Goal: Task Accomplishment & Management: Use online tool/utility

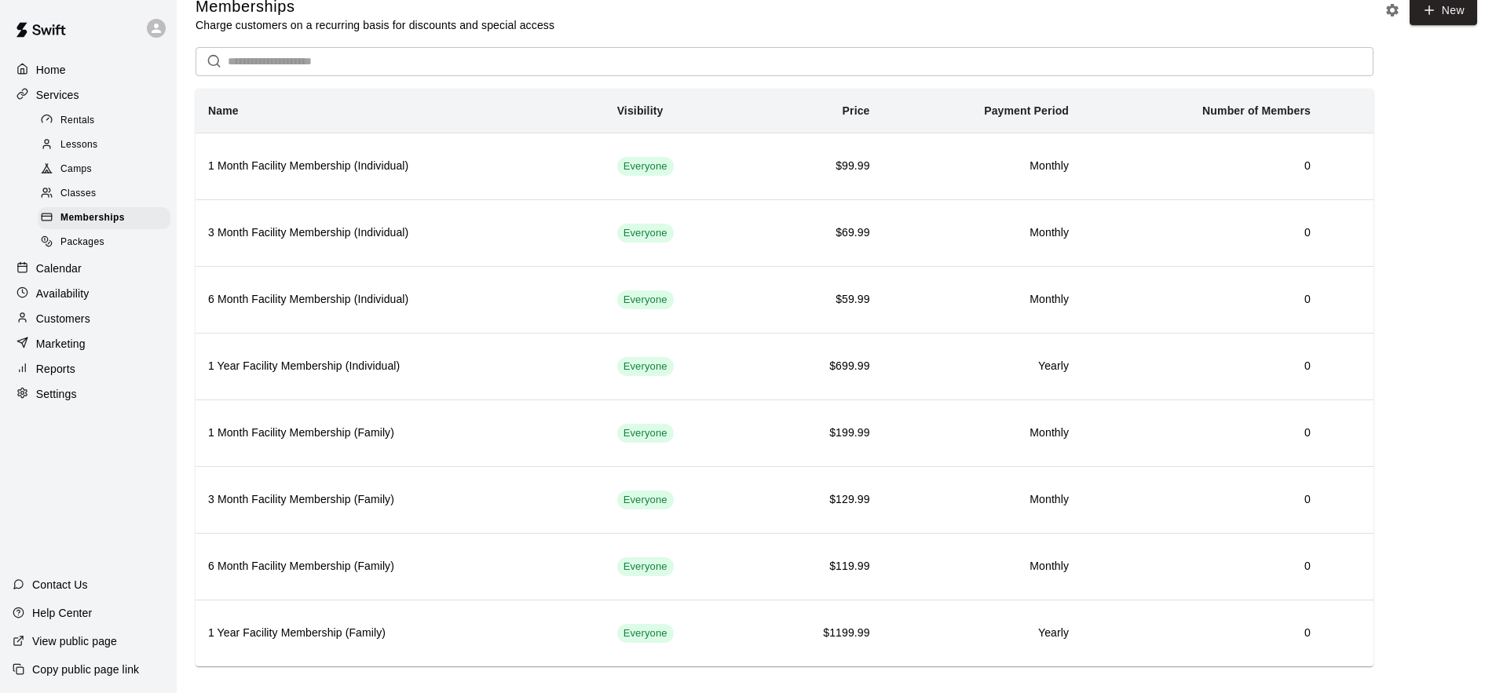
scroll to position [40, 0]
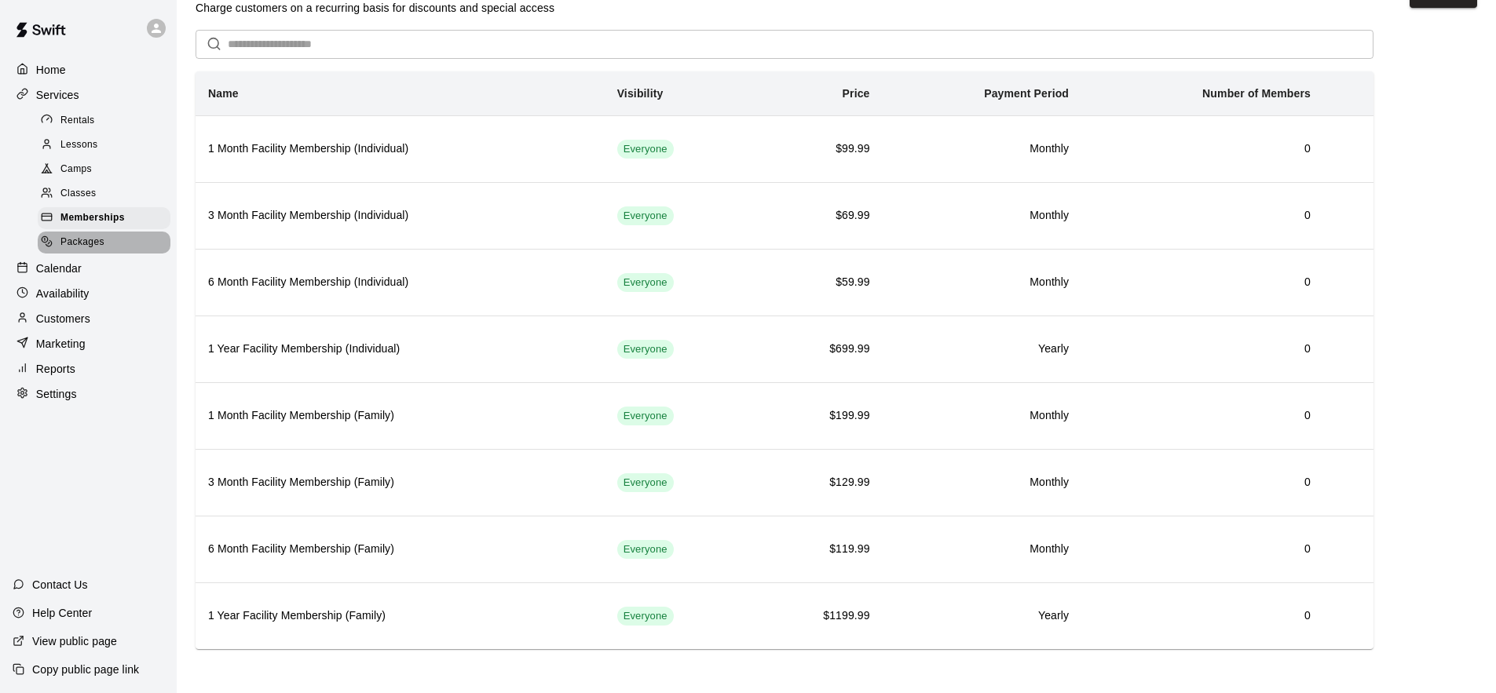
click at [108, 242] on div "Packages" at bounding box center [104, 243] width 133 height 22
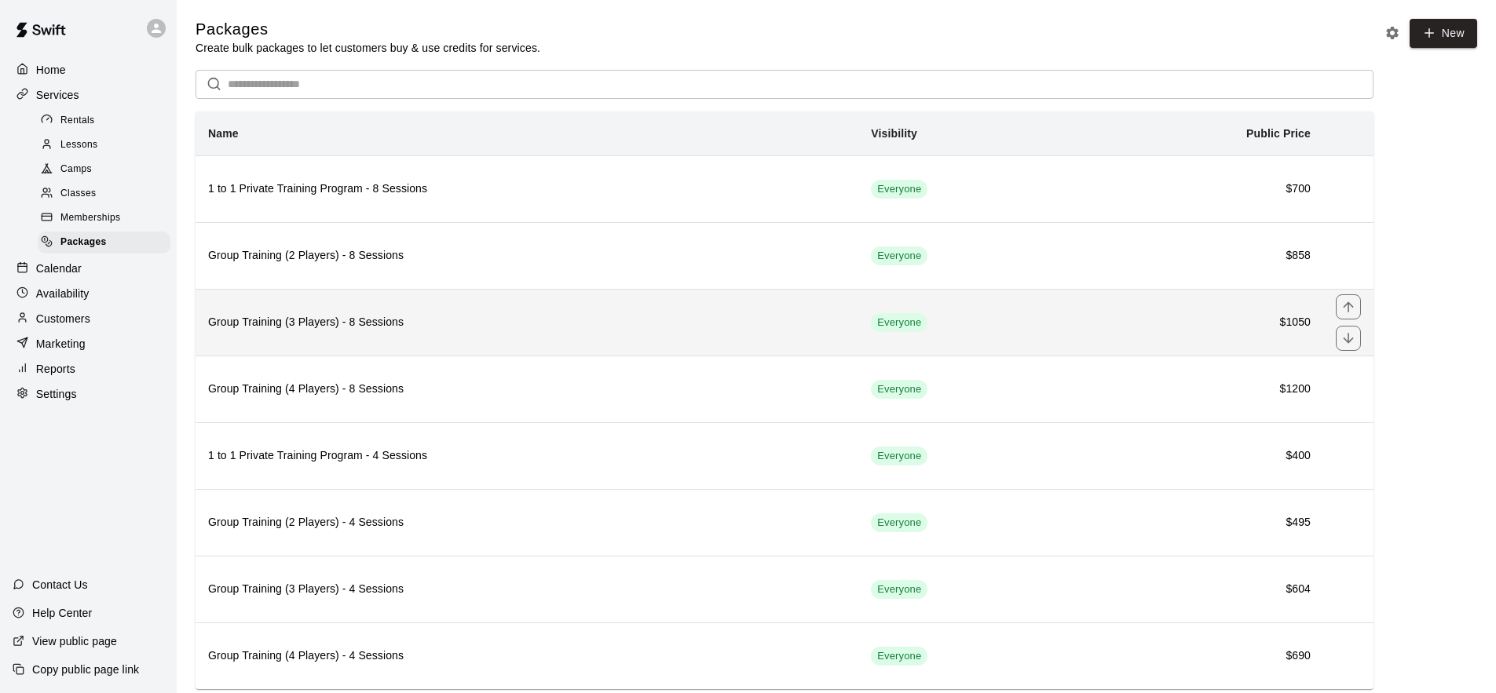
scroll to position [40, 0]
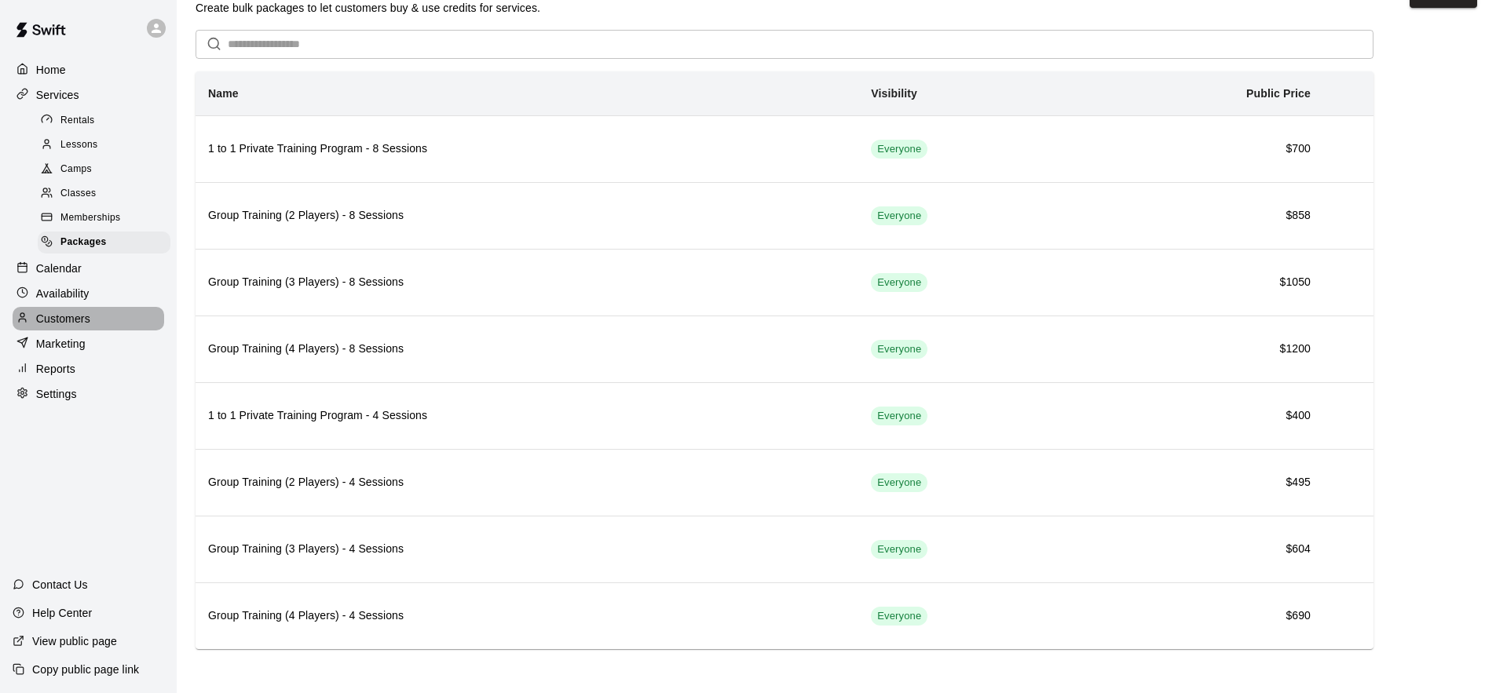
click at [82, 313] on p "Customers" at bounding box center [63, 319] width 54 height 16
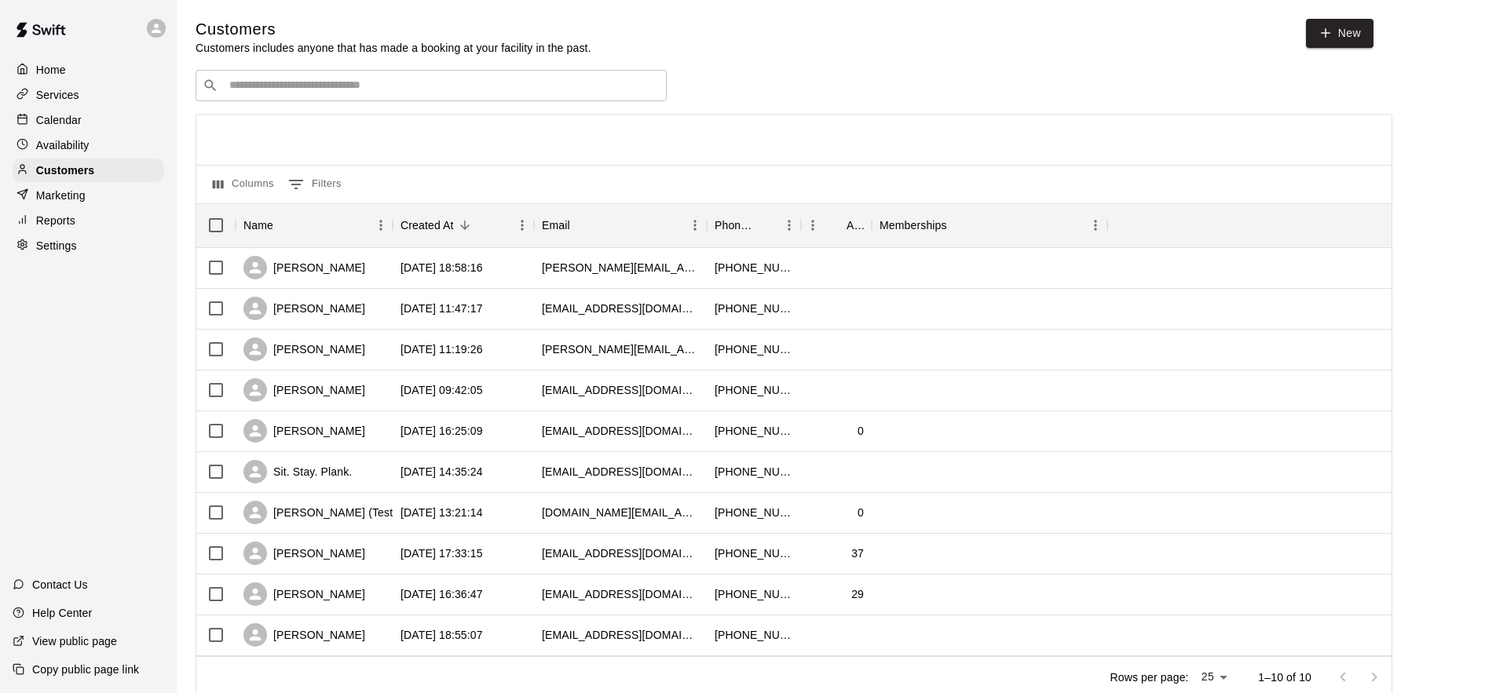
click at [39, 188] on p "Marketing" at bounding box center [60, 196] width 49 height 16
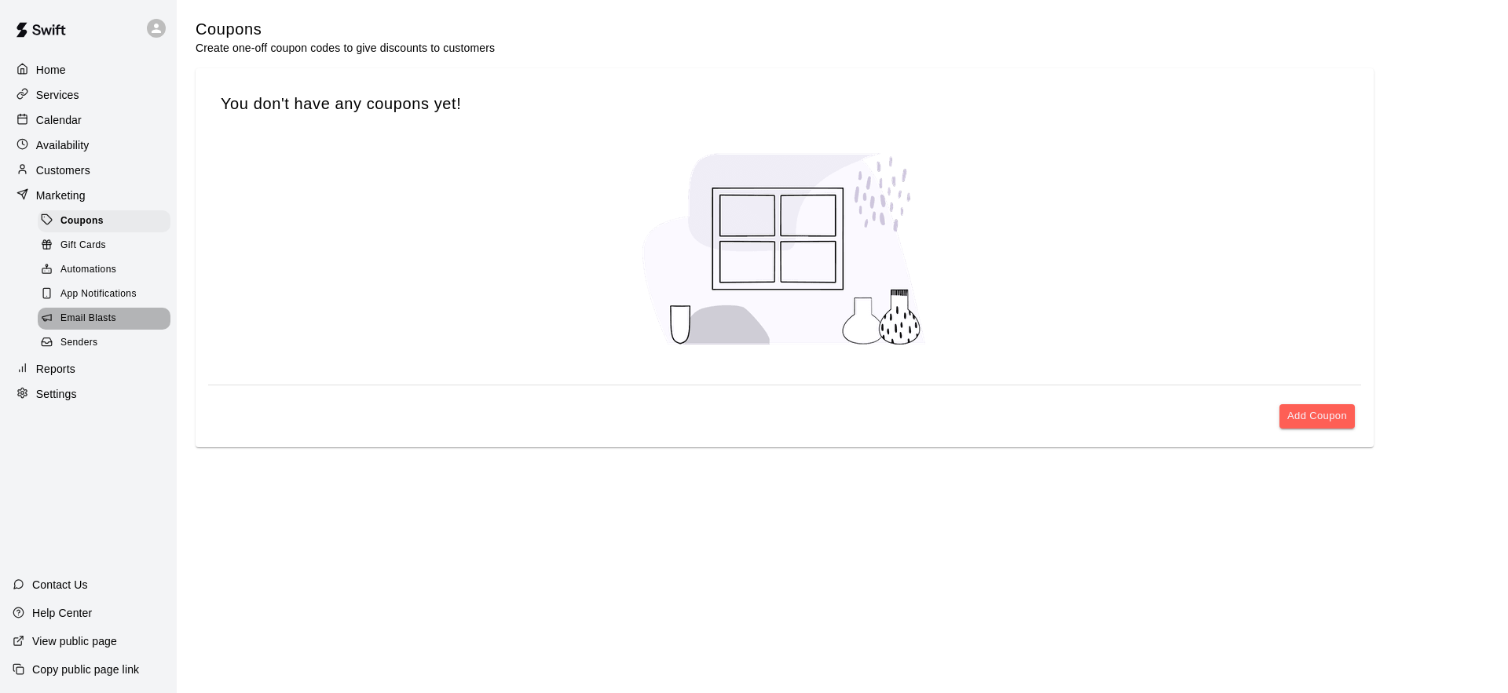
click at [93, 312] on span "Email Blasts" at bounding box center [88, 319] width 56 height 16
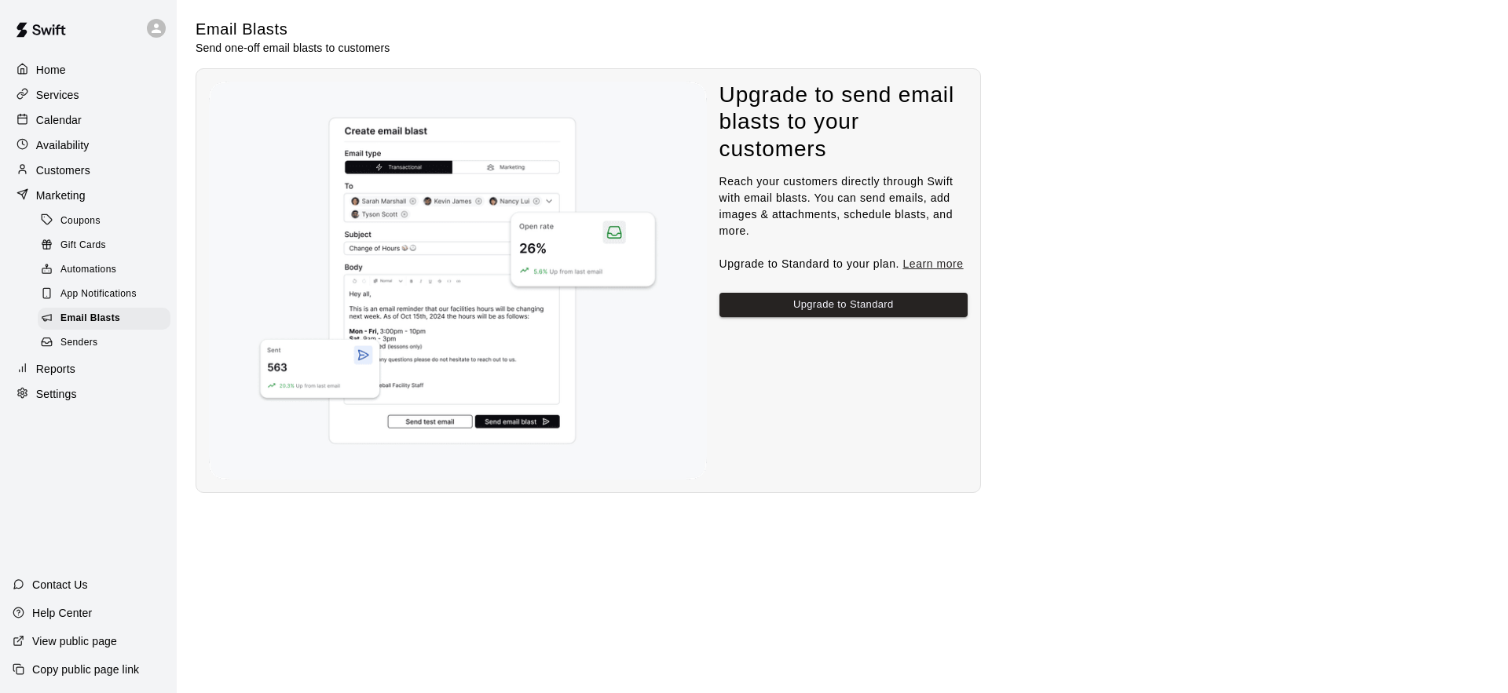
click at [63, 99] on p "Services" at bounding box center [57, 95] width 43 height 16
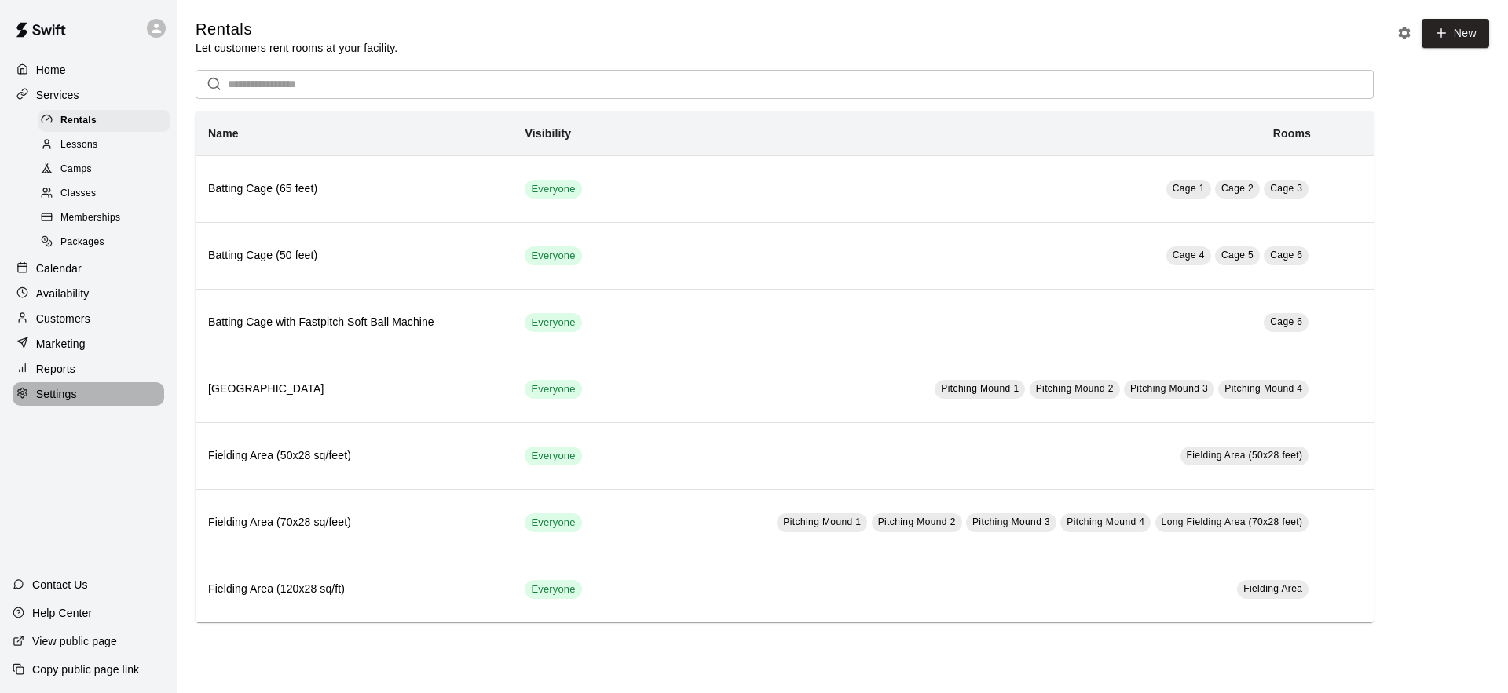
click at [71, 382] on div "Settings" at bounding box center [89, 394] width 152 height 24
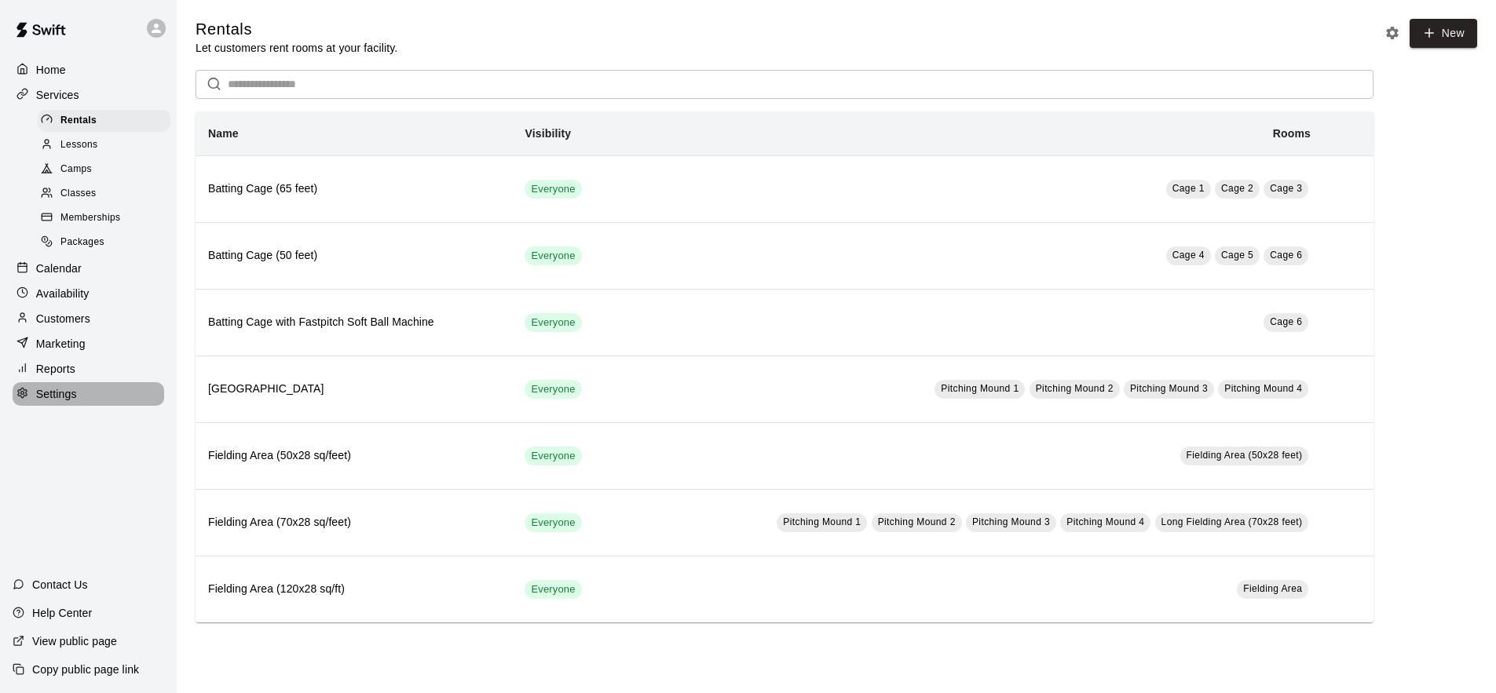
select select "**"
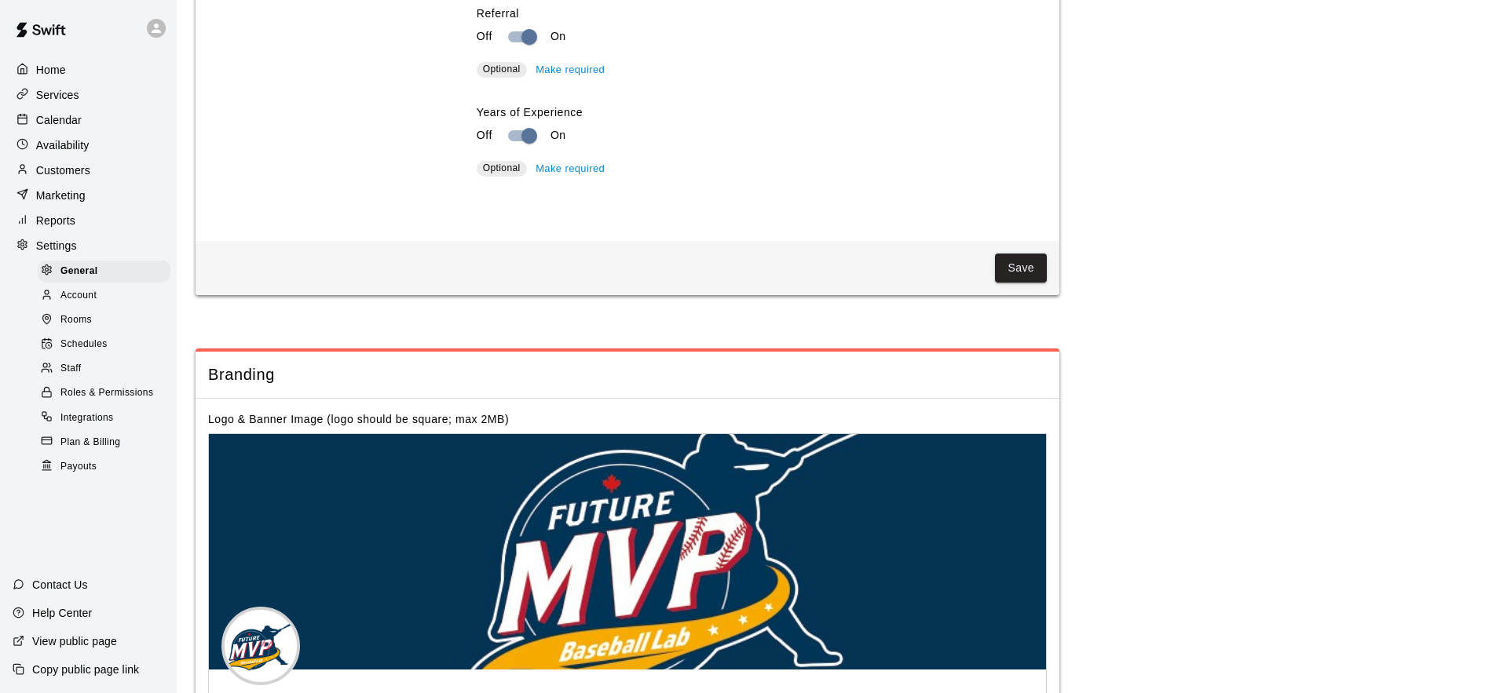
scroll to position [3083, 0]
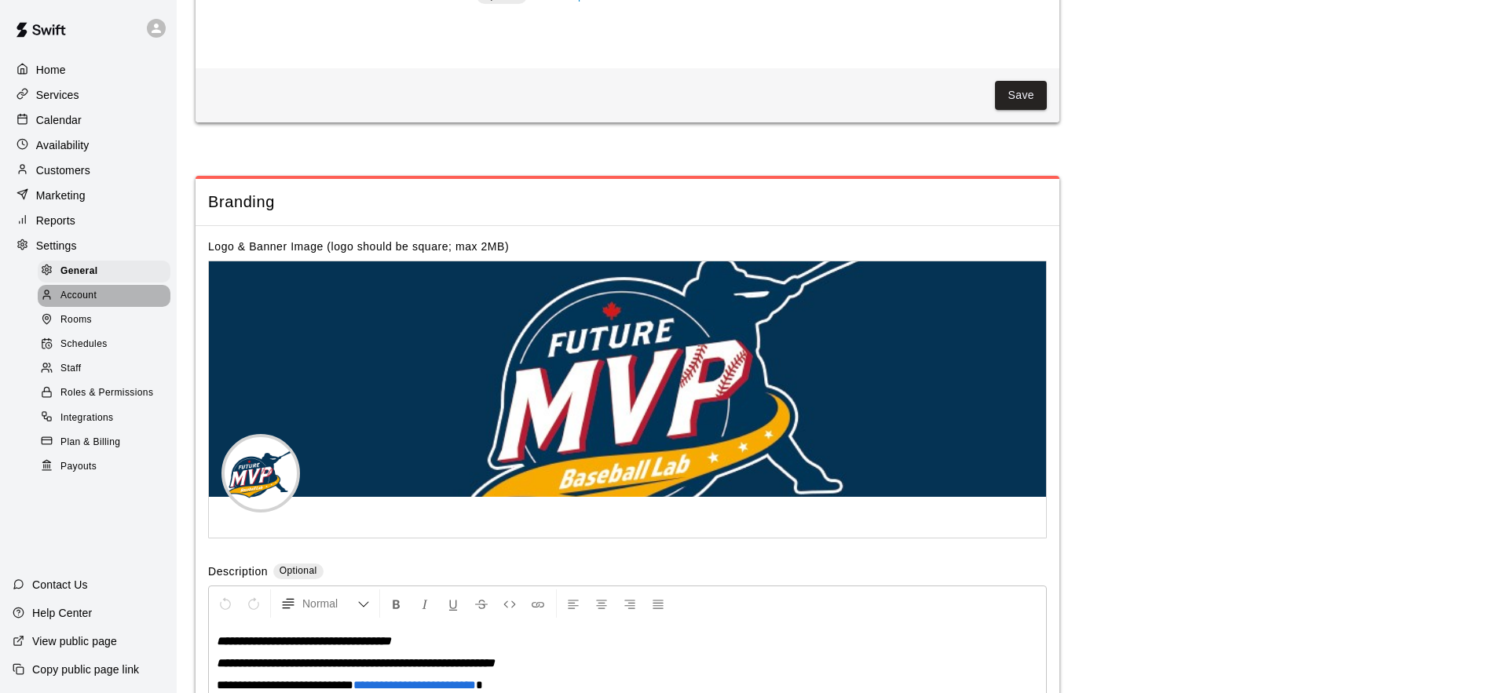
click at [115, 300] on div "Account" at bounding box center [104, 296] width 133 height 22
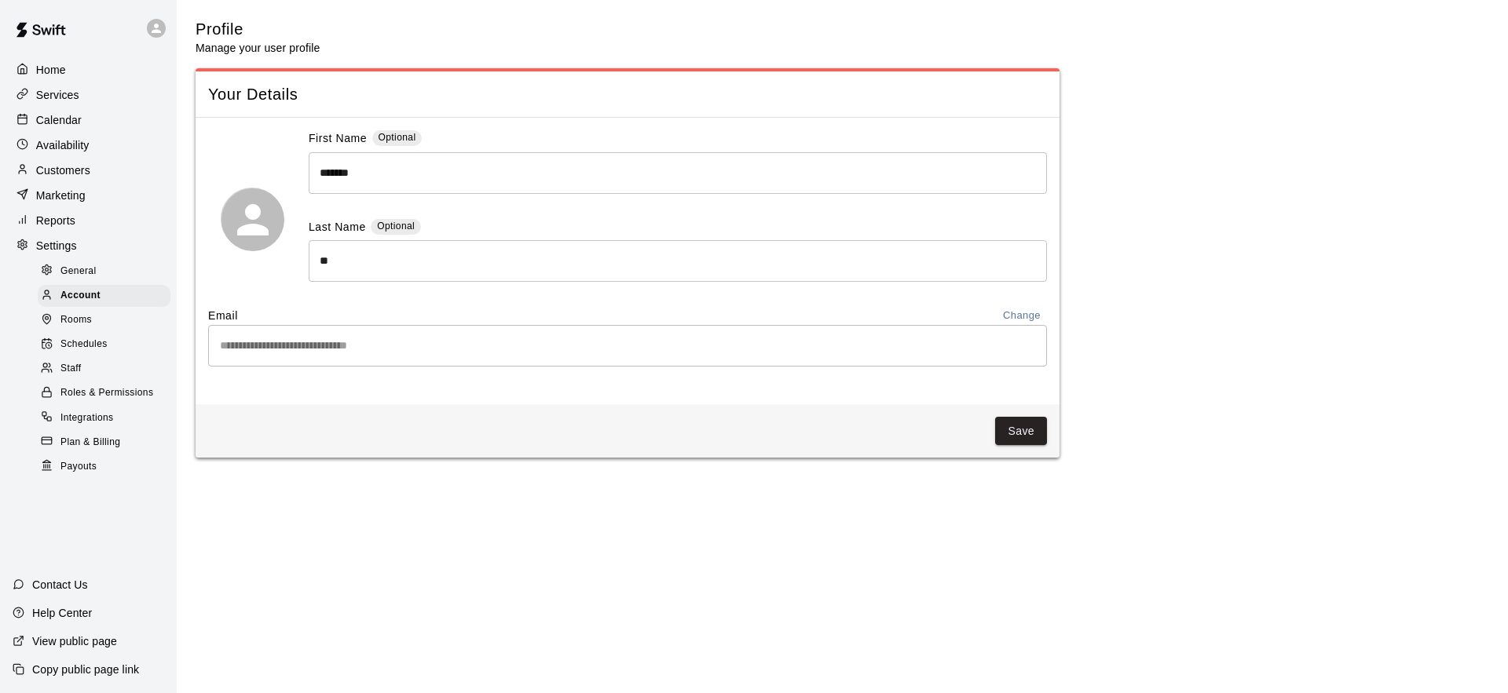
click at [109, 313] on div "Rooms" at bounding box center [104, 320] width 133 height 22
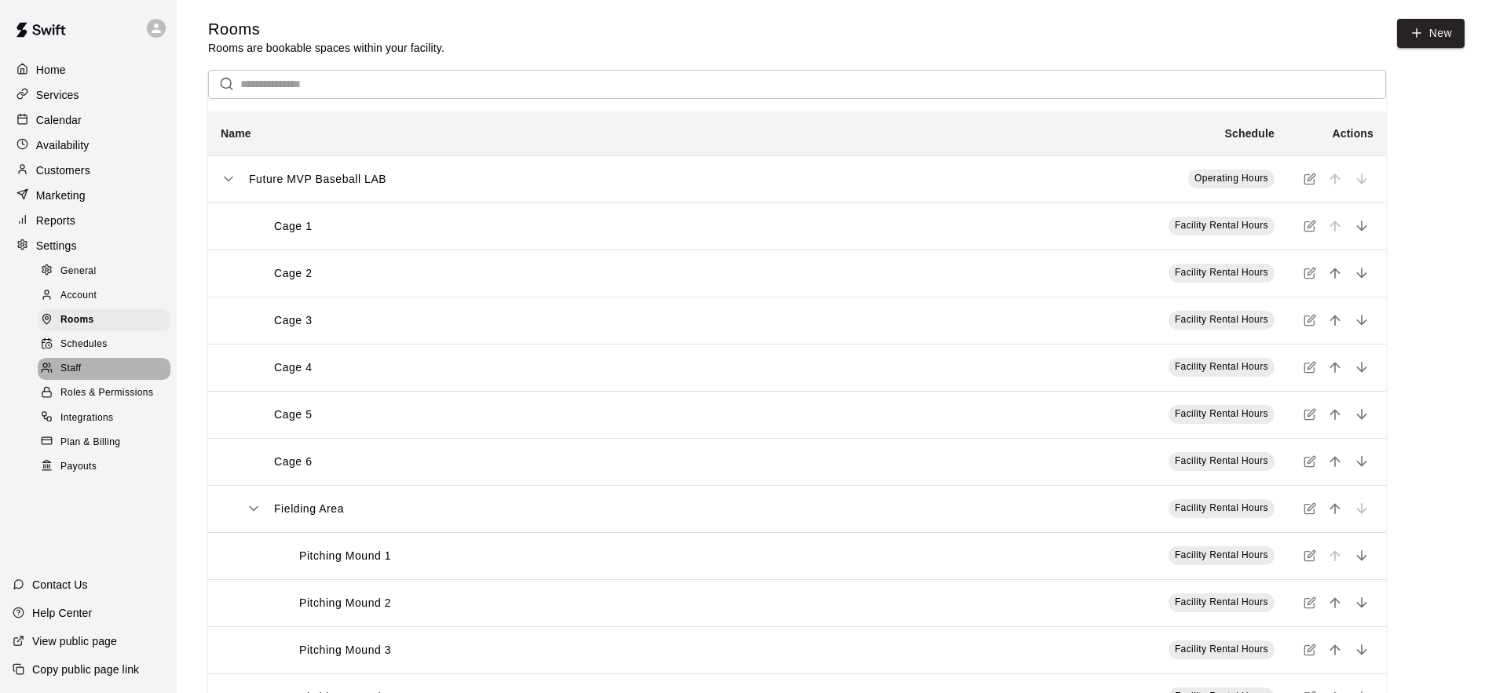
click at [89, 374] on div "Staff" at bounding box center [104, 369] width 133 height 22
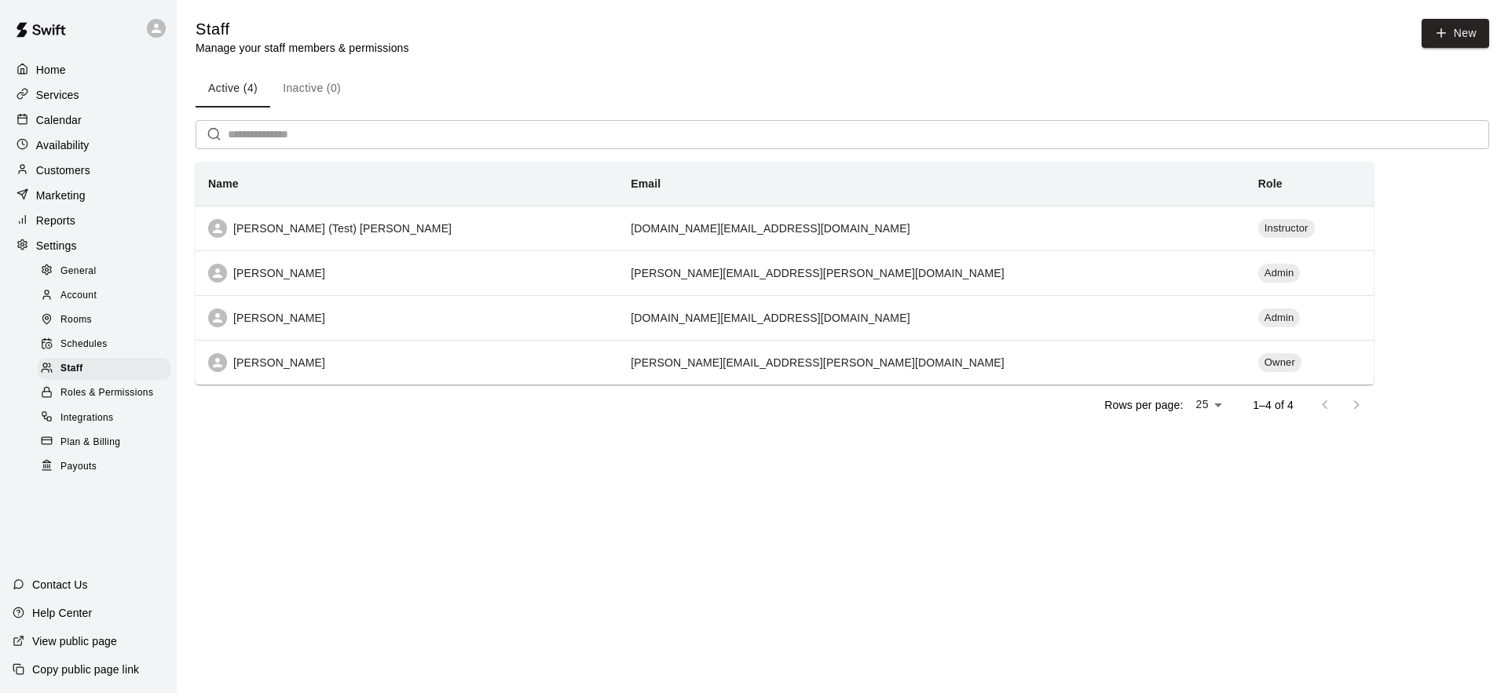
click at [1355, 404] on div at bounding box center [1340, 404] width 63 height 31
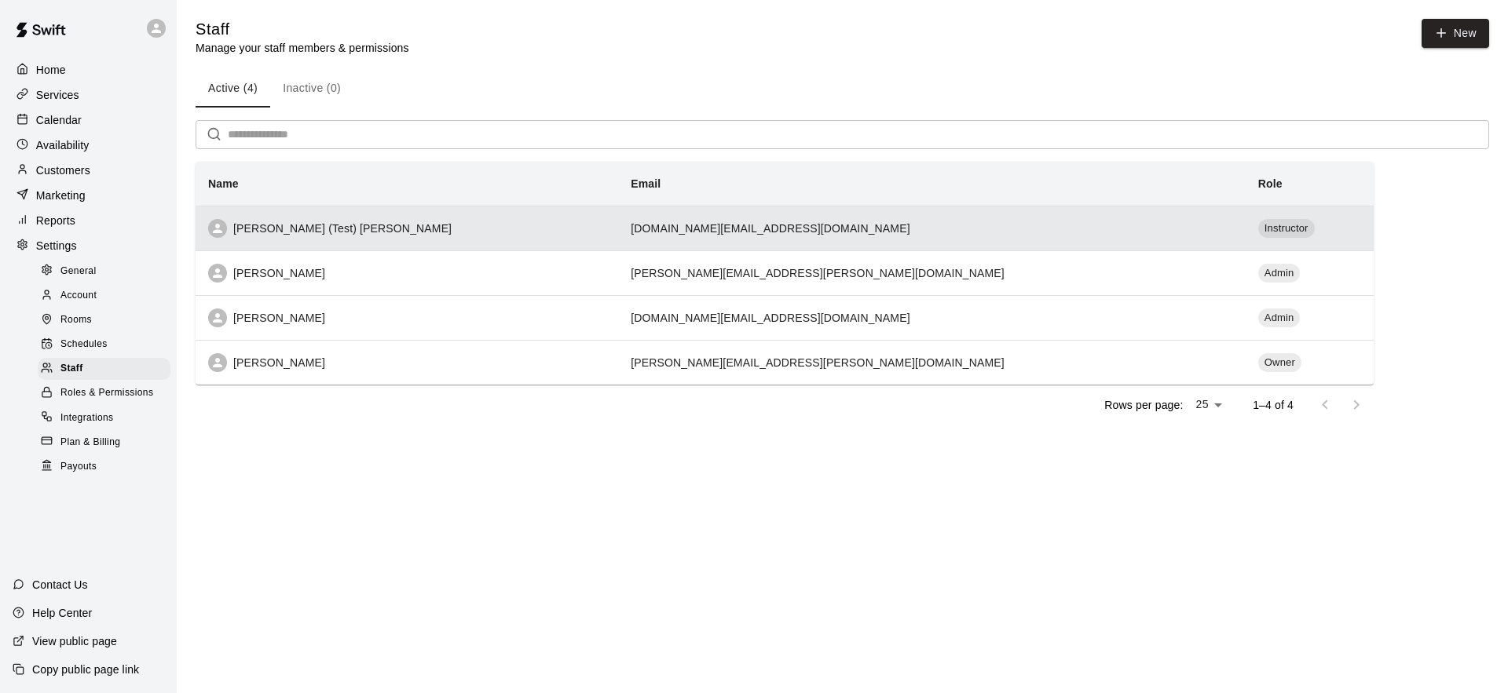
click at [781, 229] on td "kenneth1.lu@scotiabank.com" at bounding box center [931, 228] width 627 height 45
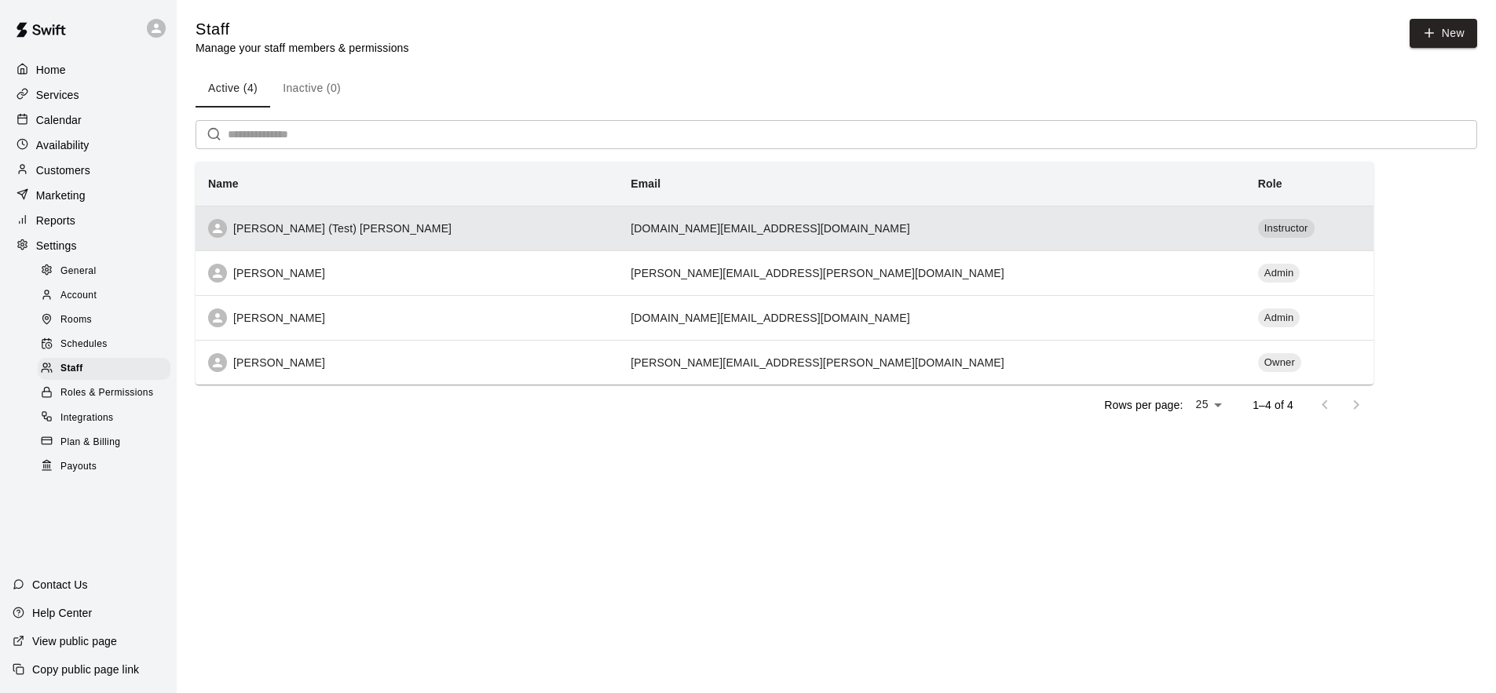
select select "**"
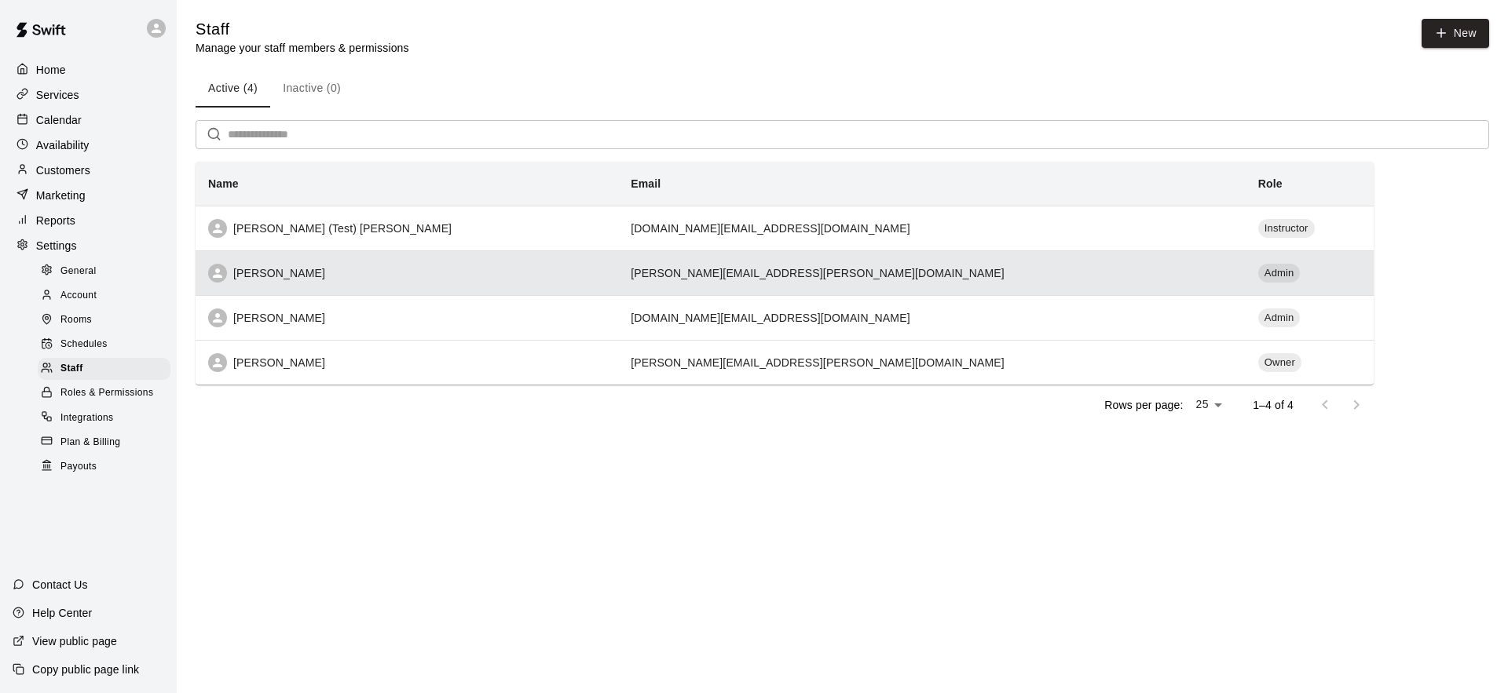
click at [1245, 265] on td "Admin" at bounding box center [1309, 272] width 128 height 45
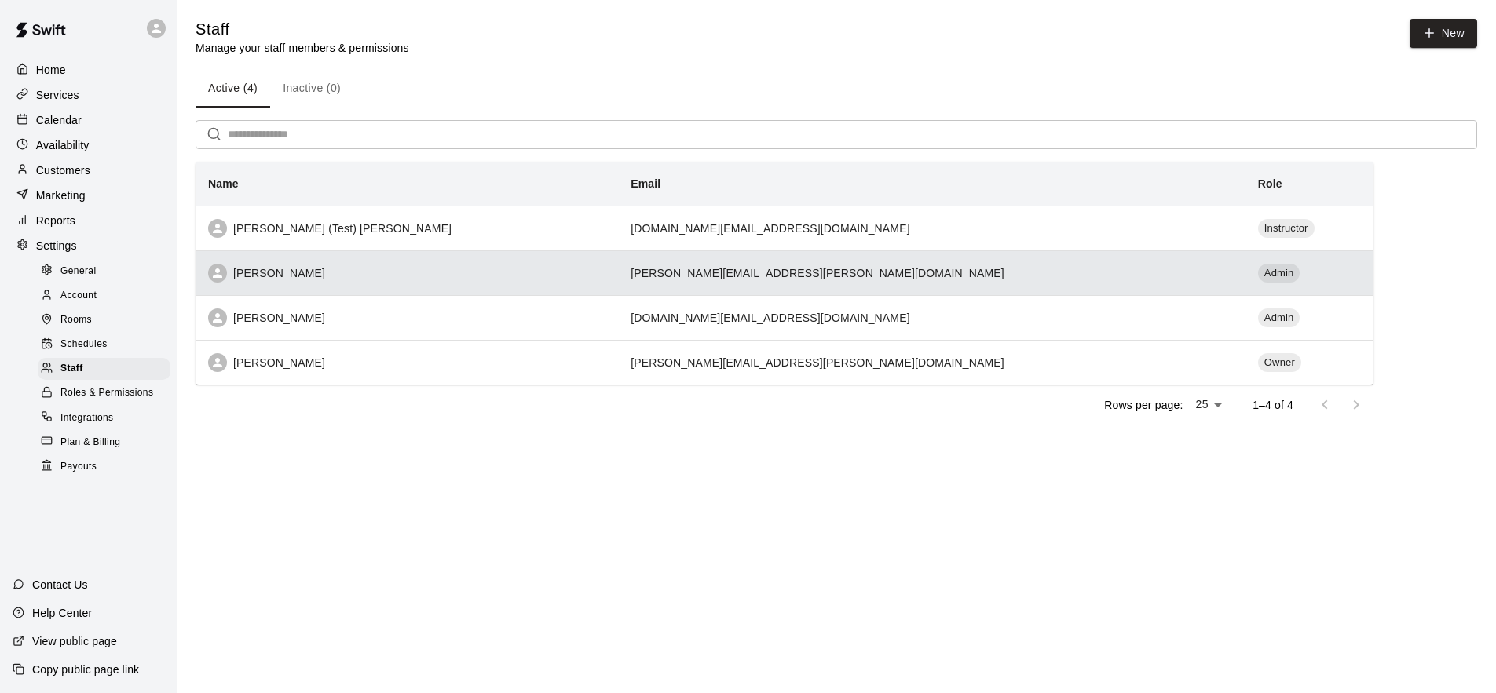
select select "**"
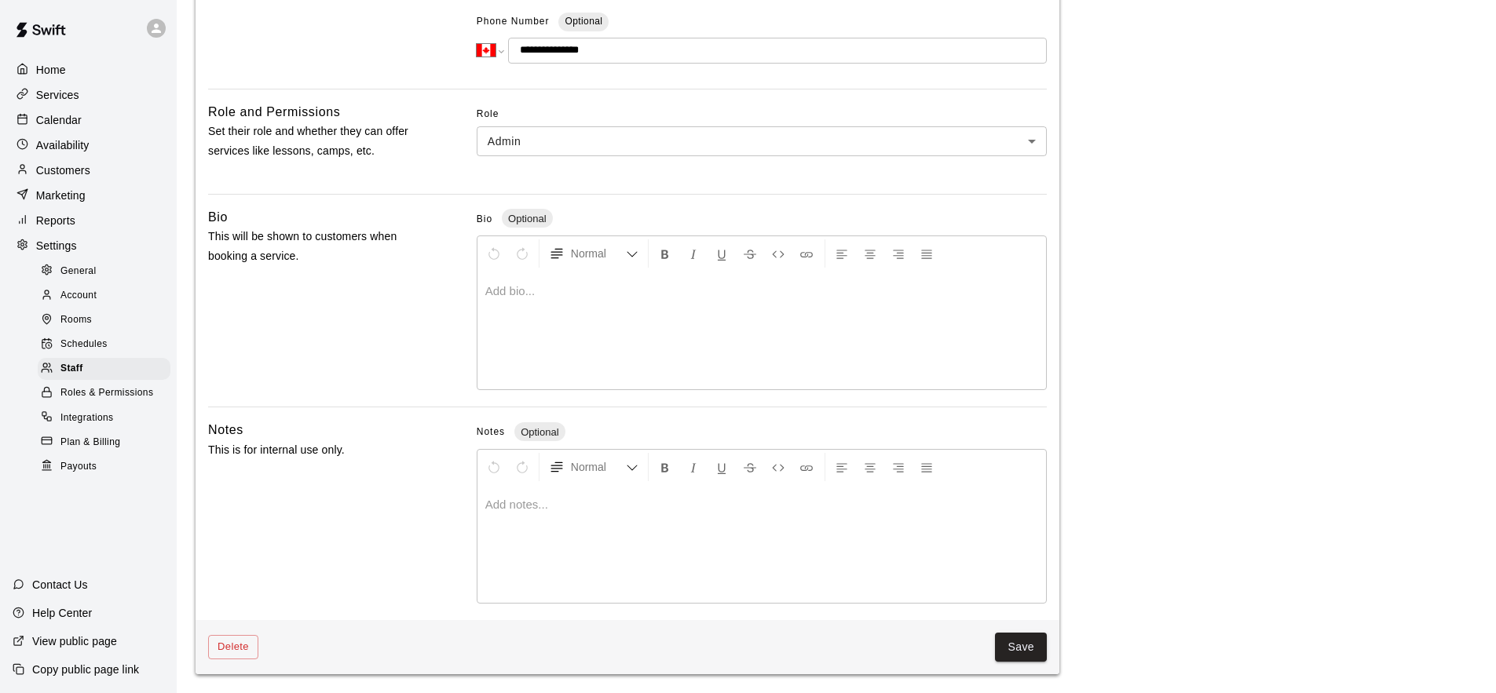
scroll to position [293, 0]
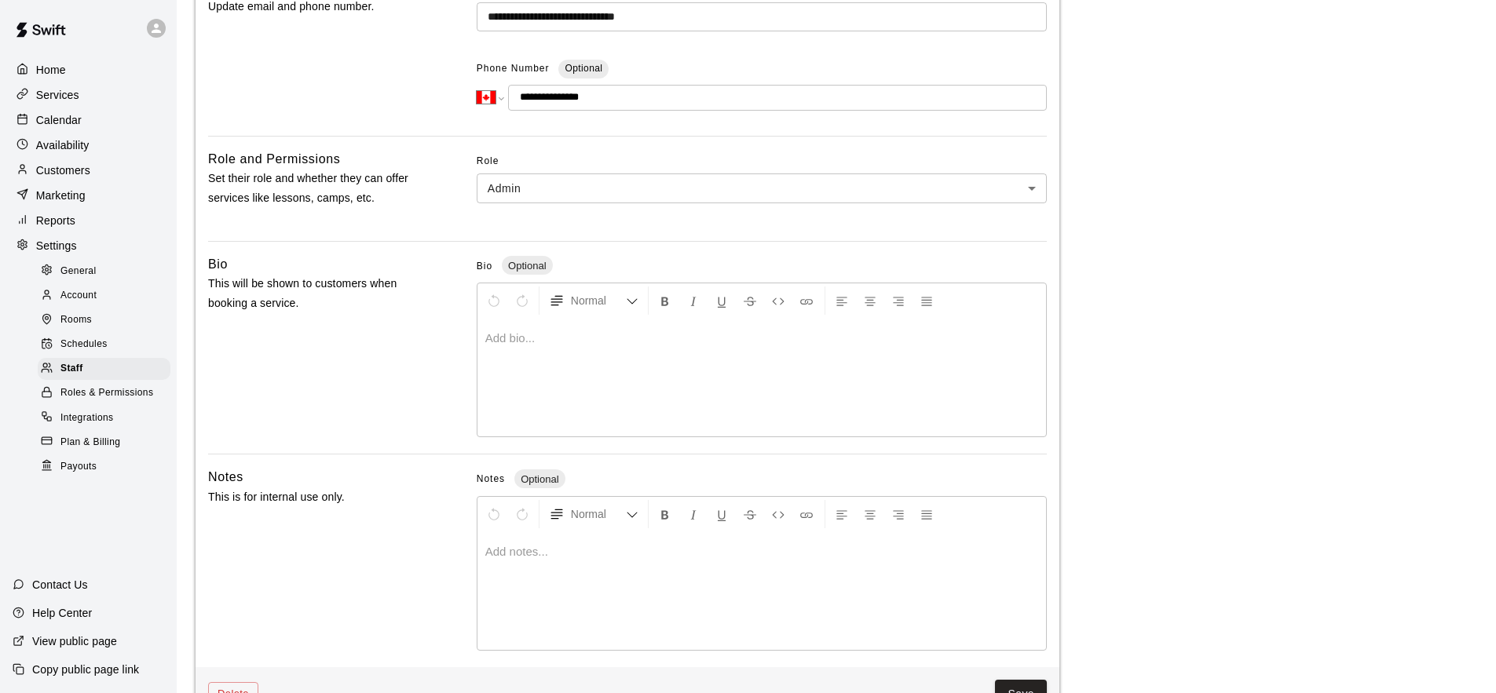
click at [951, 192] on body "**********" at bounding box center [748, 223] width 1496 height 1033
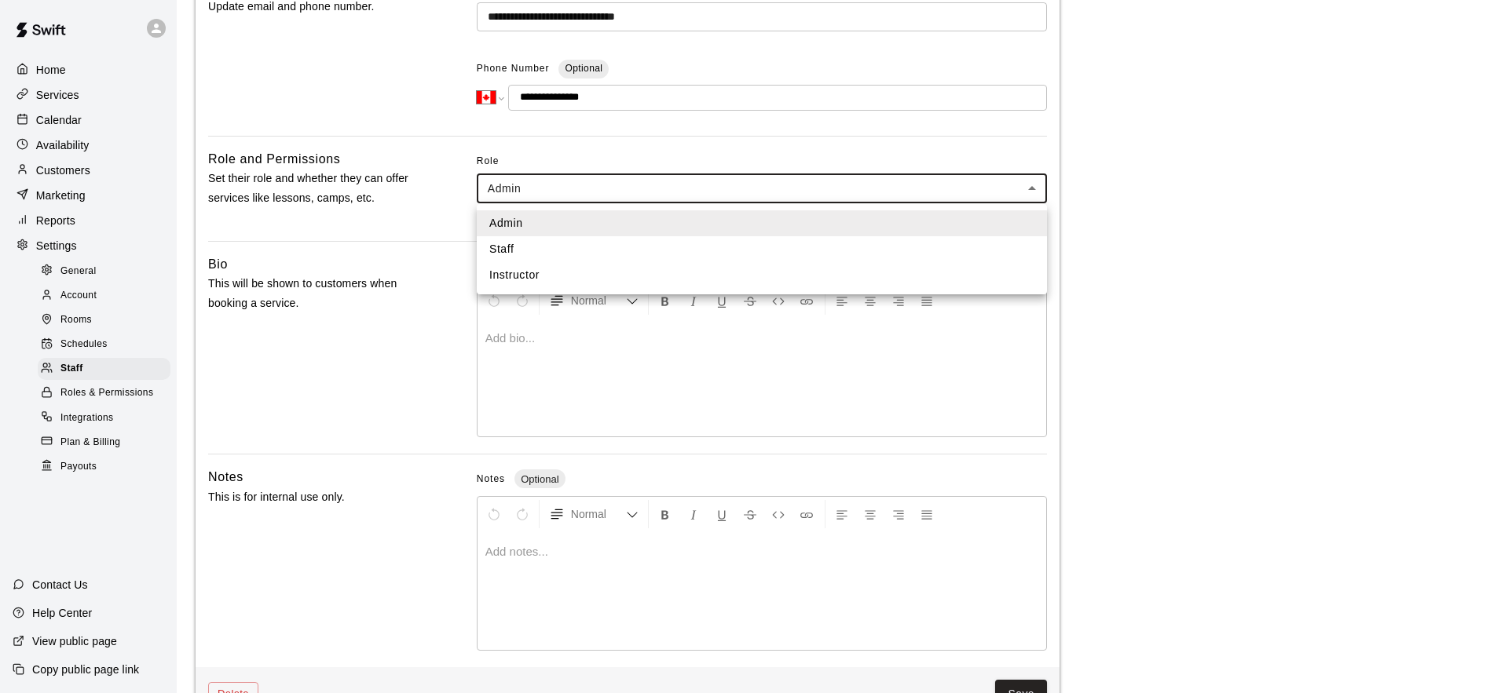
click at [1194, 220] on div at bounding box center [754, 346] width 1508 height 693
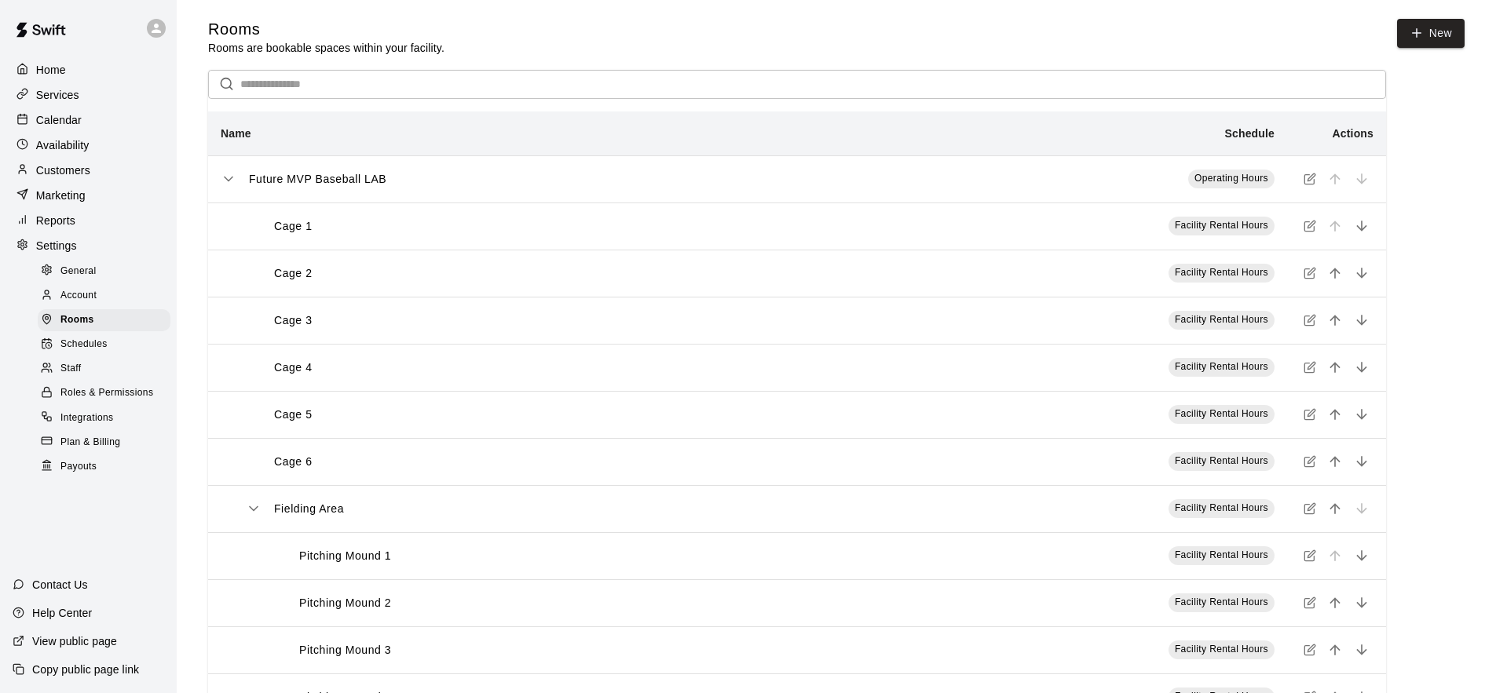
click at [115, 99] on div "Services" at bounding box center [89, 95] width 152 height 24
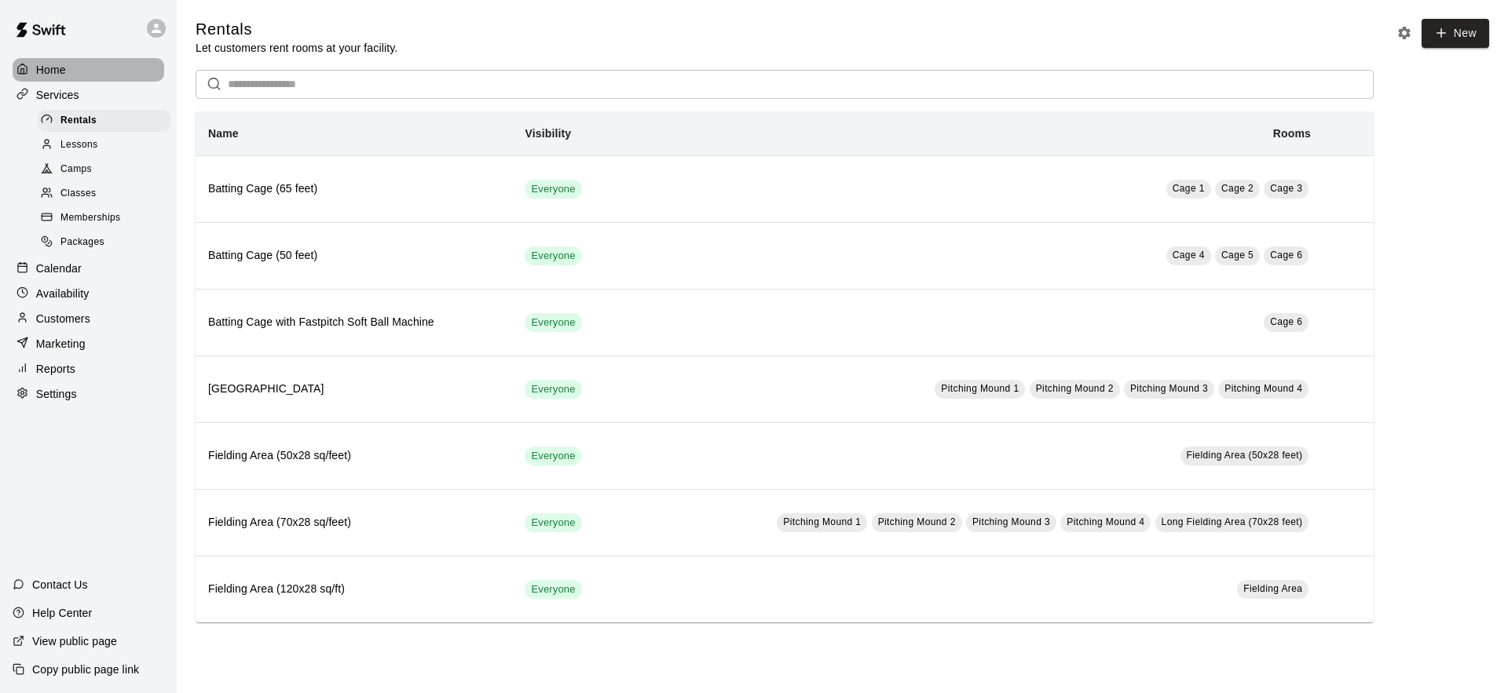
click at [119, 72] on div "Home" at bounding box center [89, 70] width 152 height 24
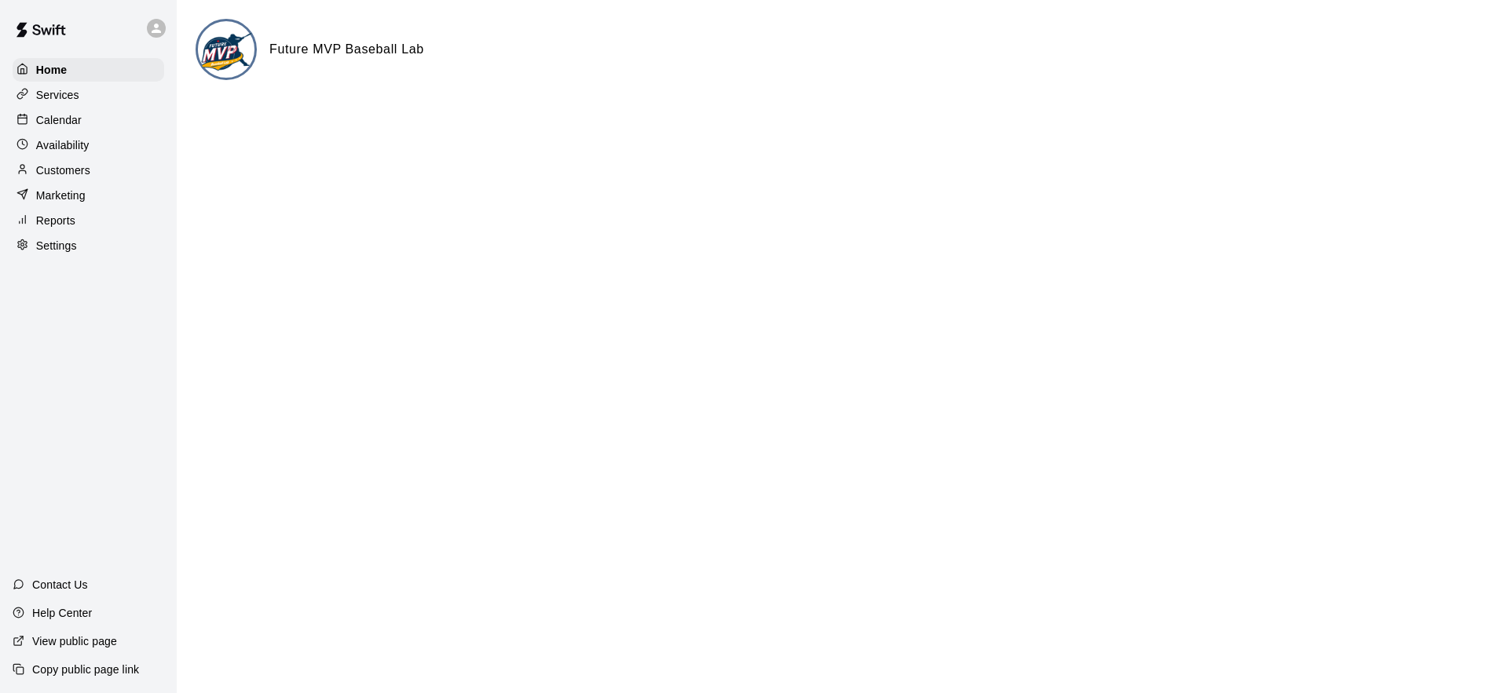
click at [67, 218] on p "Reports" at bounding box center [55, 221] width 39 height 16
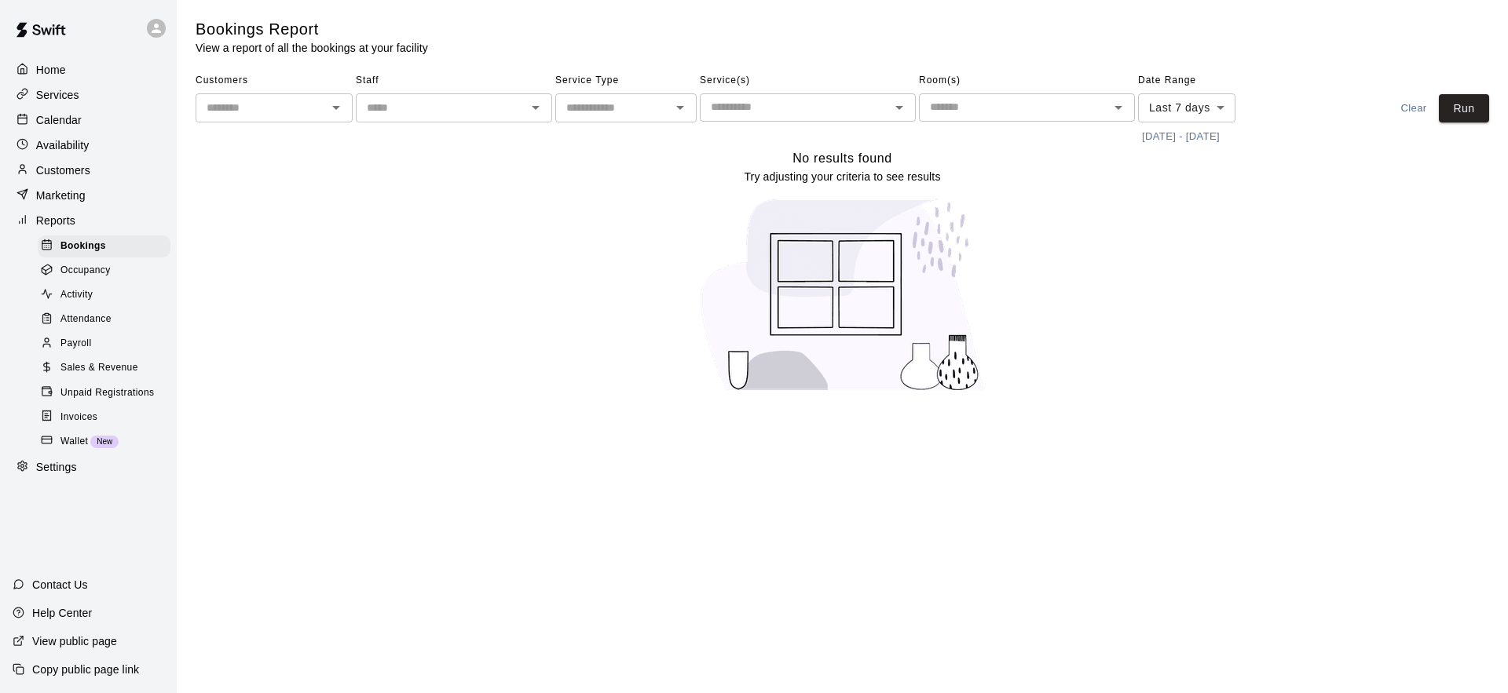
click at [101, 360] on span "Sales & Revenue" at bounding box center [99, 368] width 78 height 16
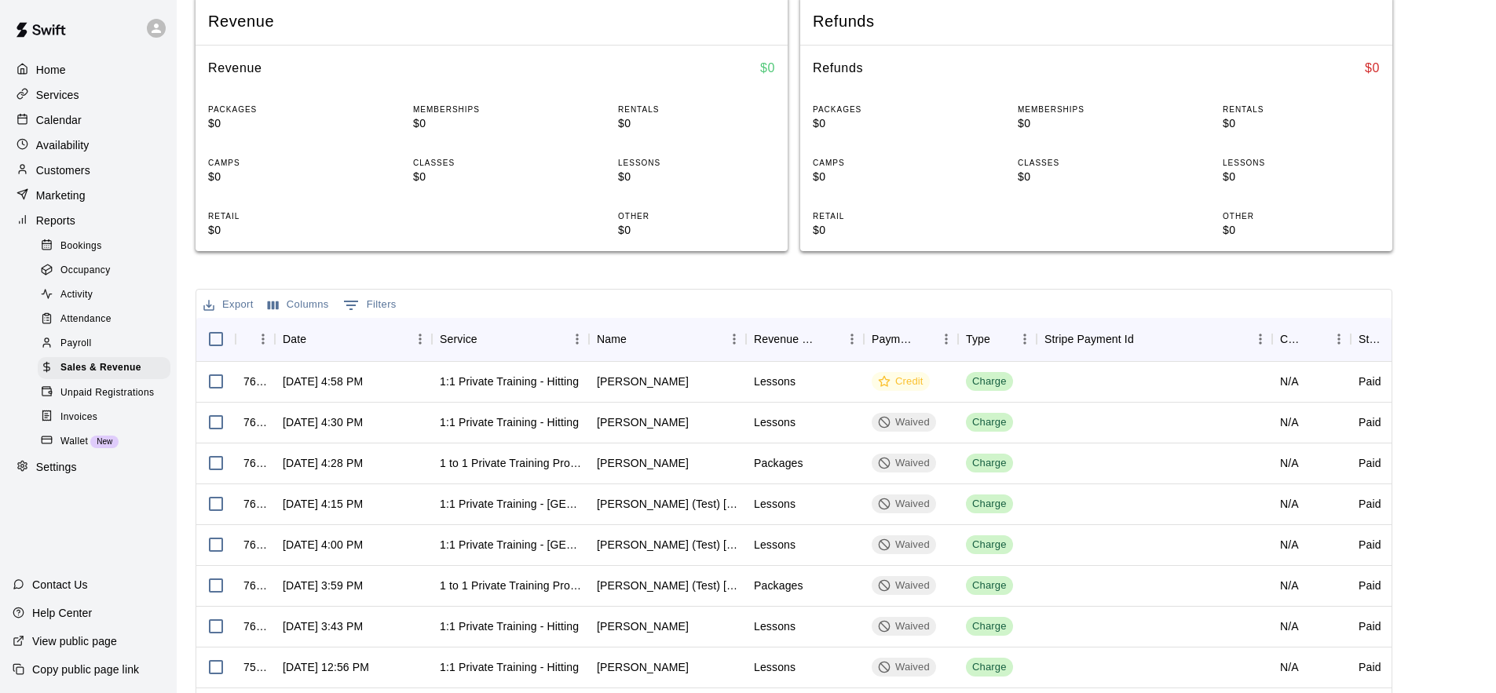
scroll to position [56, 0]
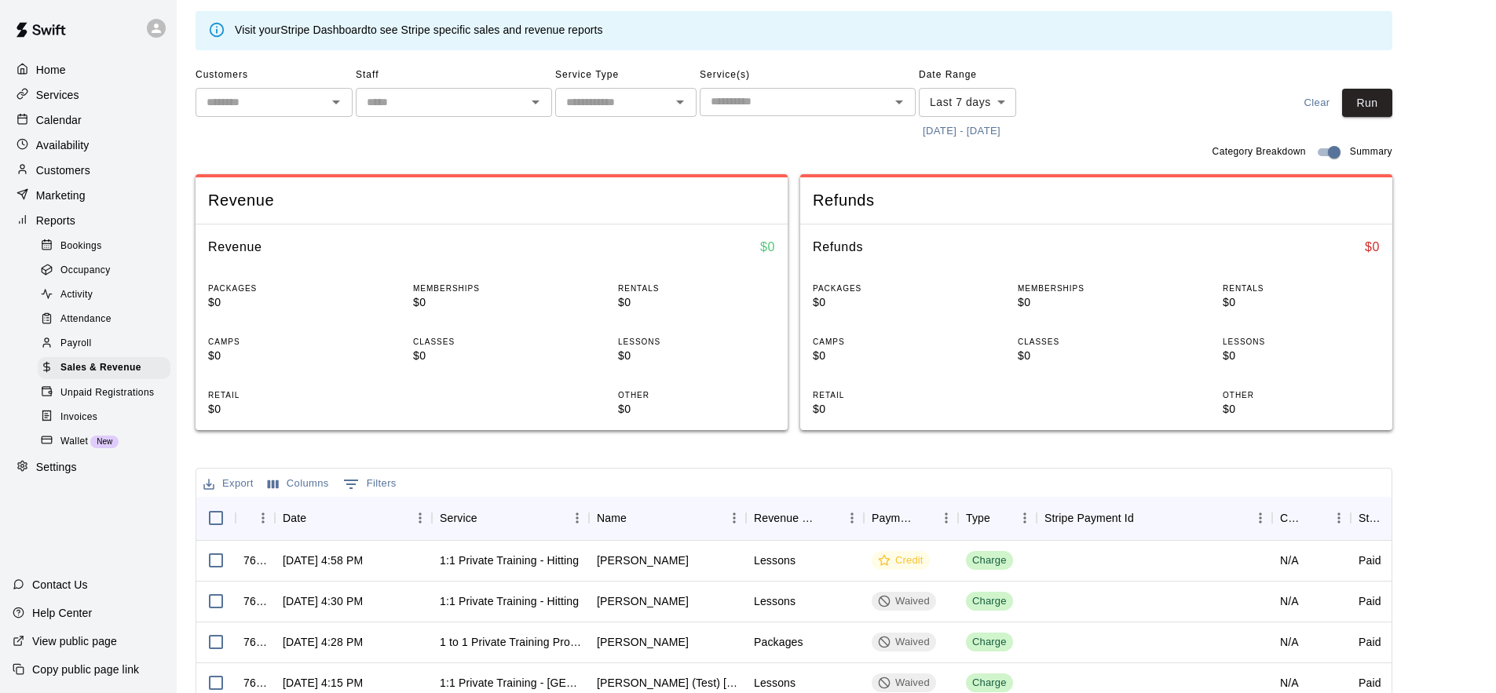
click at [214, 303] on p "$0" at bounding box center [286, 302] width 157 height 16
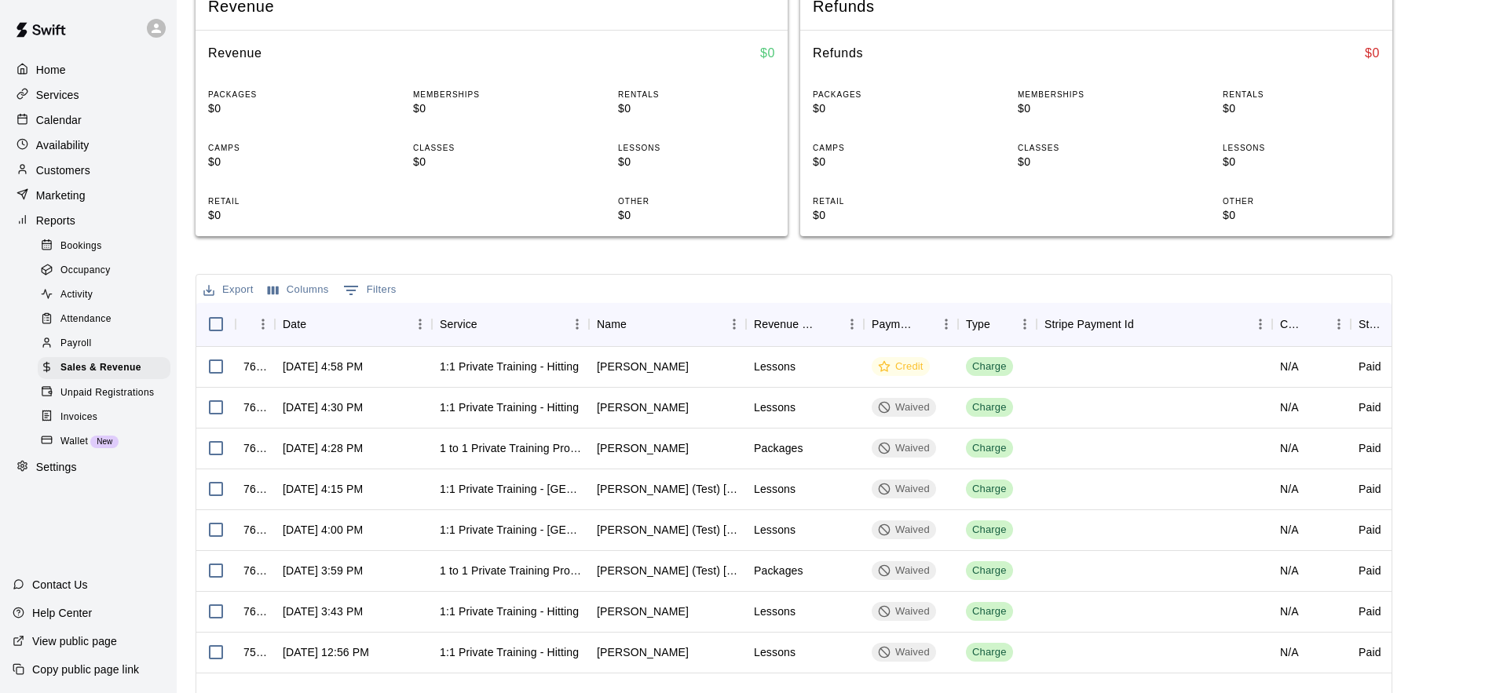
scroll to position [259, 0]
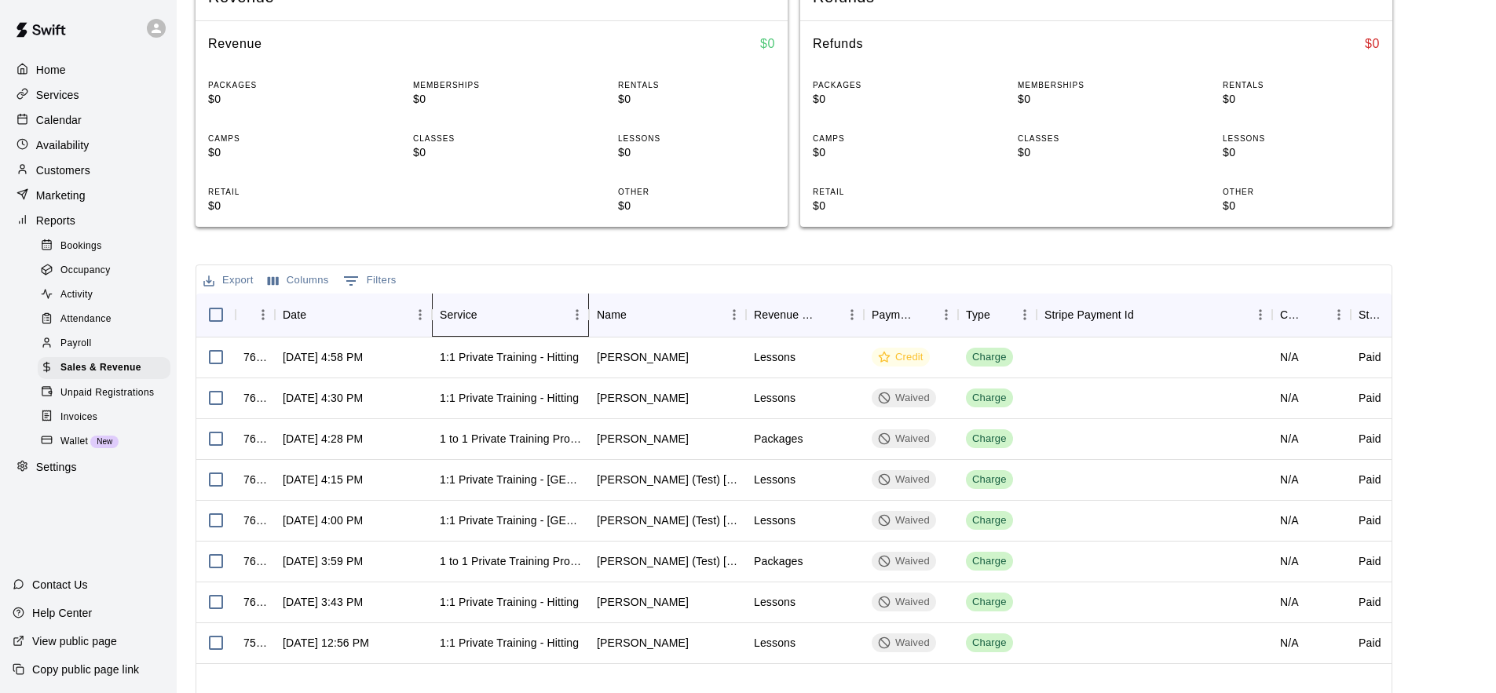
click at [452, 315] on div "Service" at bounding box center [459, 315] width 38 height 44
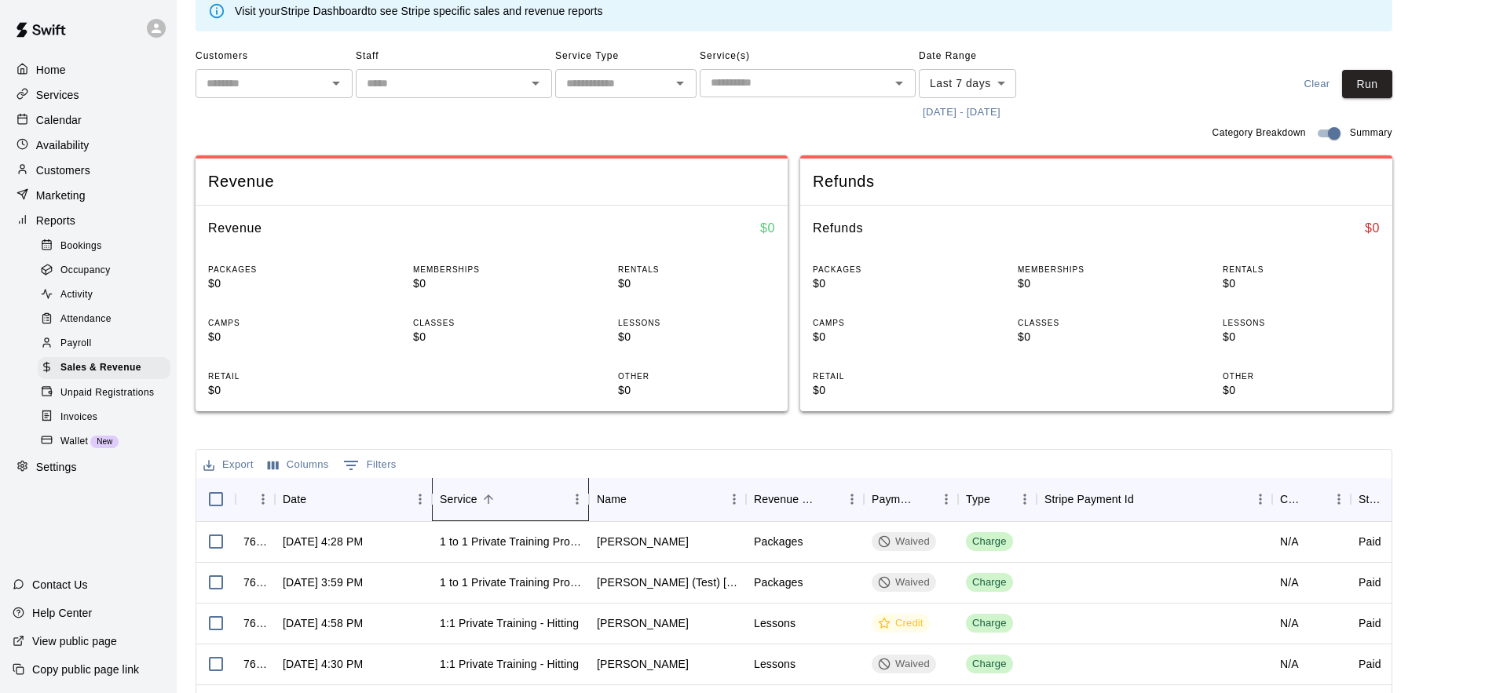
scroll to position [0, 0]
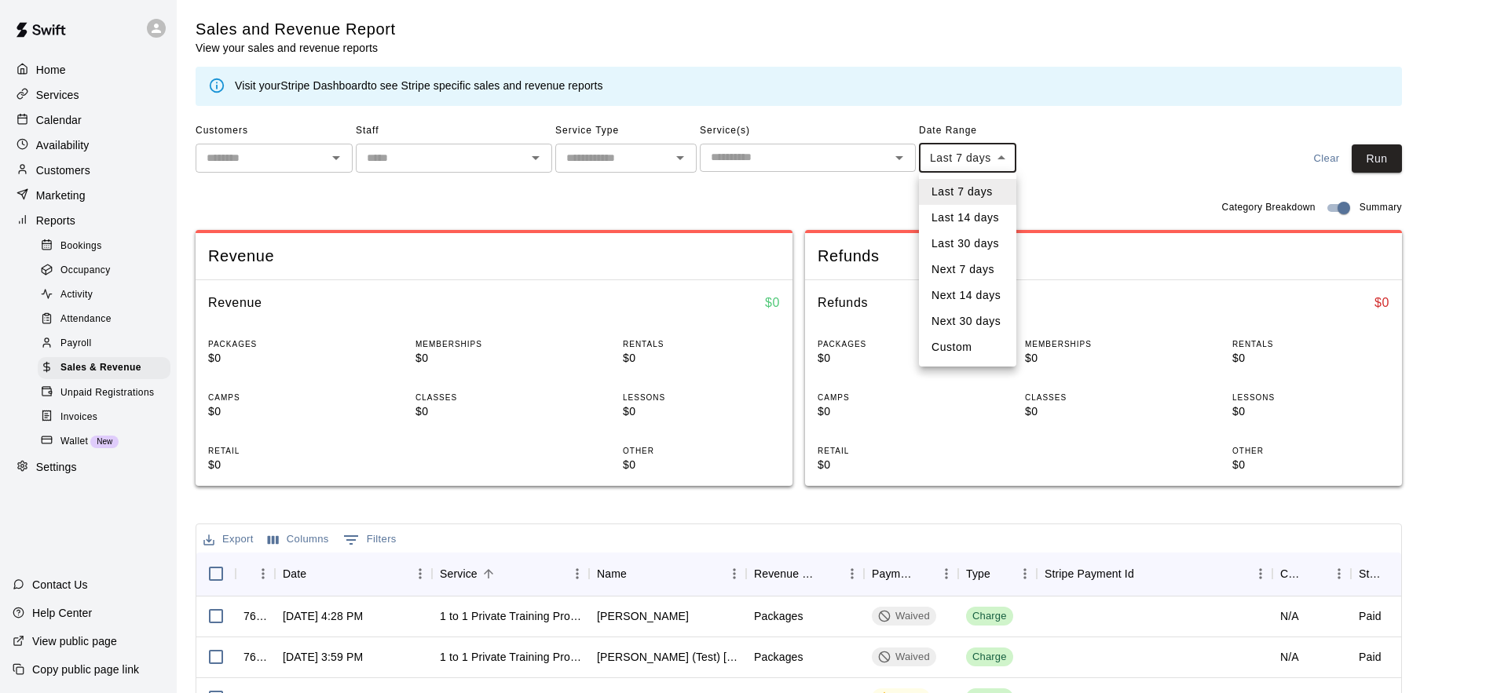
click at [1015, 163] on body "Home Services Calendar Availability Customers Marketing Reports Bookings Occupa…" at bounding box center [754, 540] width 1508 height 1080
click at [953, 343] on li "Custom" at bounding box center [967, 348] width 97 height 26
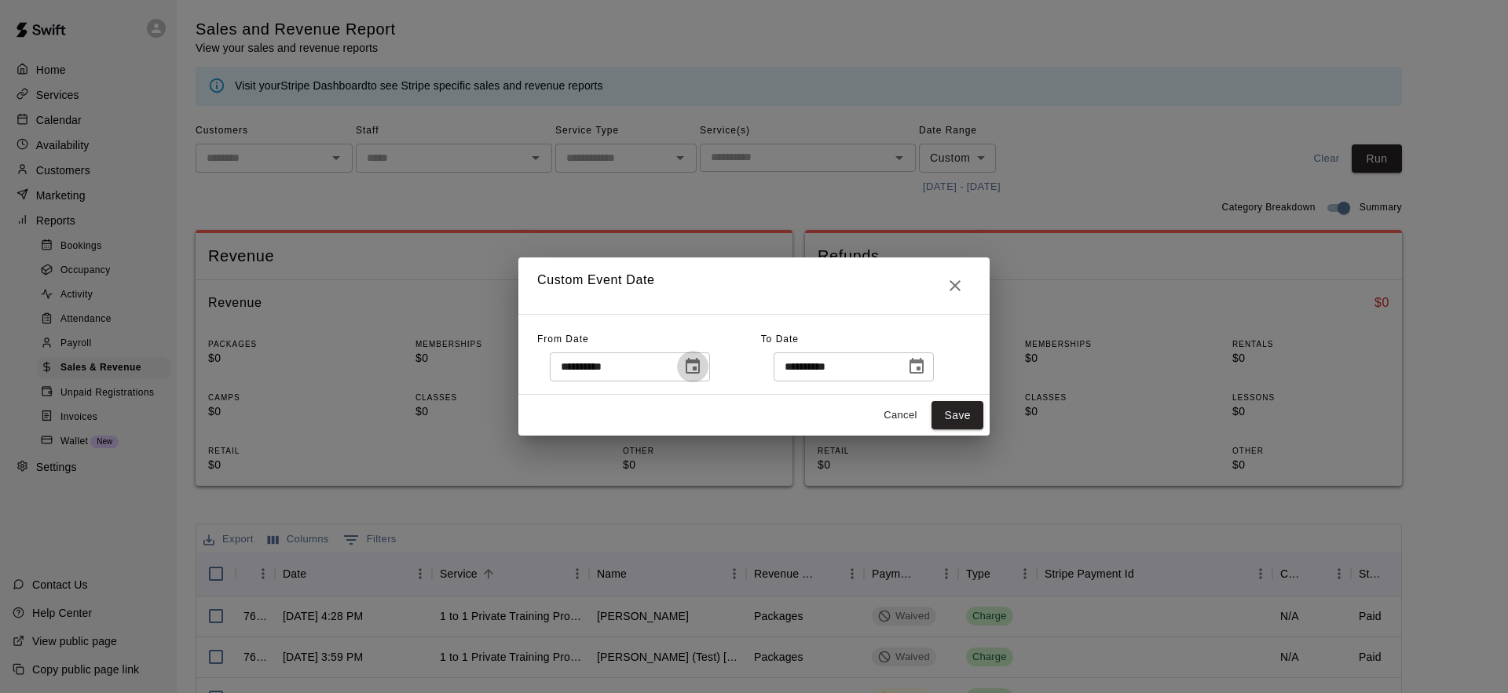
click at [702, 367] on icon "Choose date, selected date is Aug 11, 2025" at bounding box center [692, 366] width 19 height 19
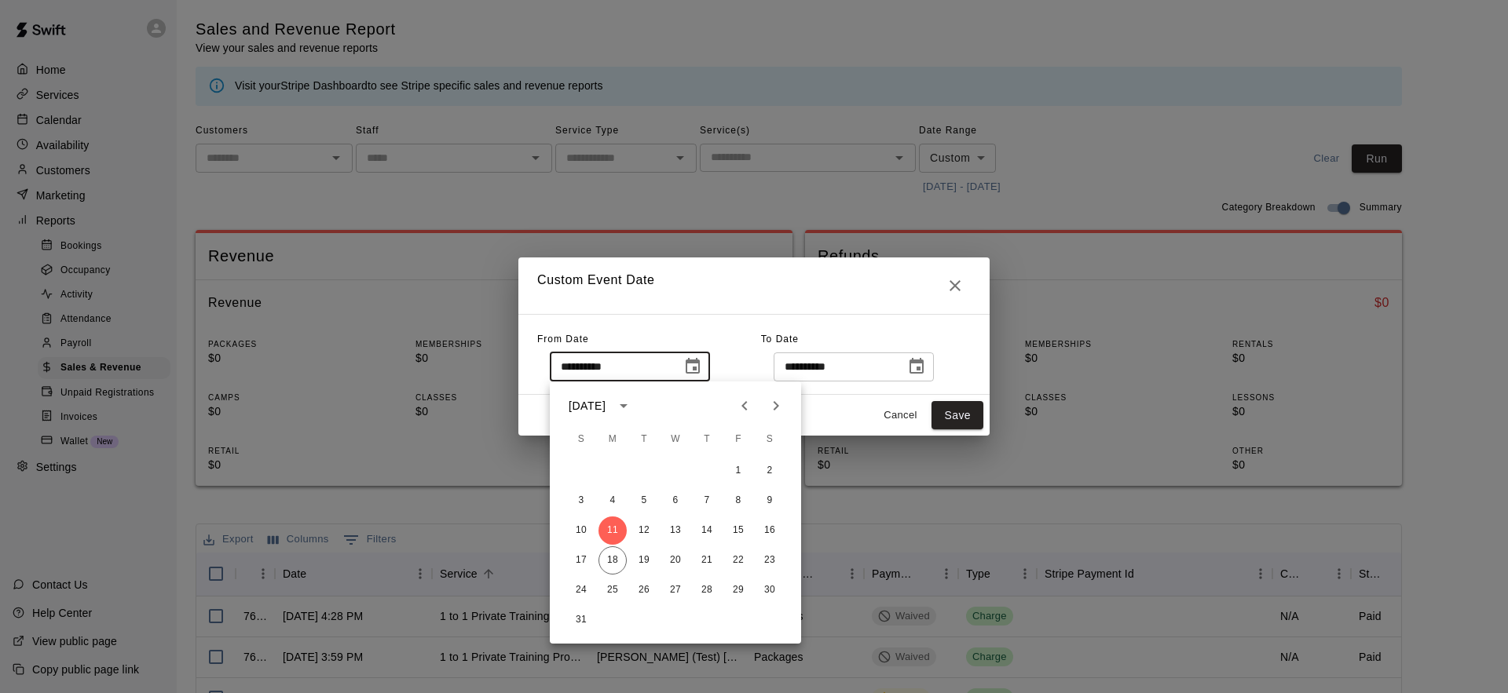
click at [770, 318] on div "**********" at bounding box center [753, 354] width 471 height 81
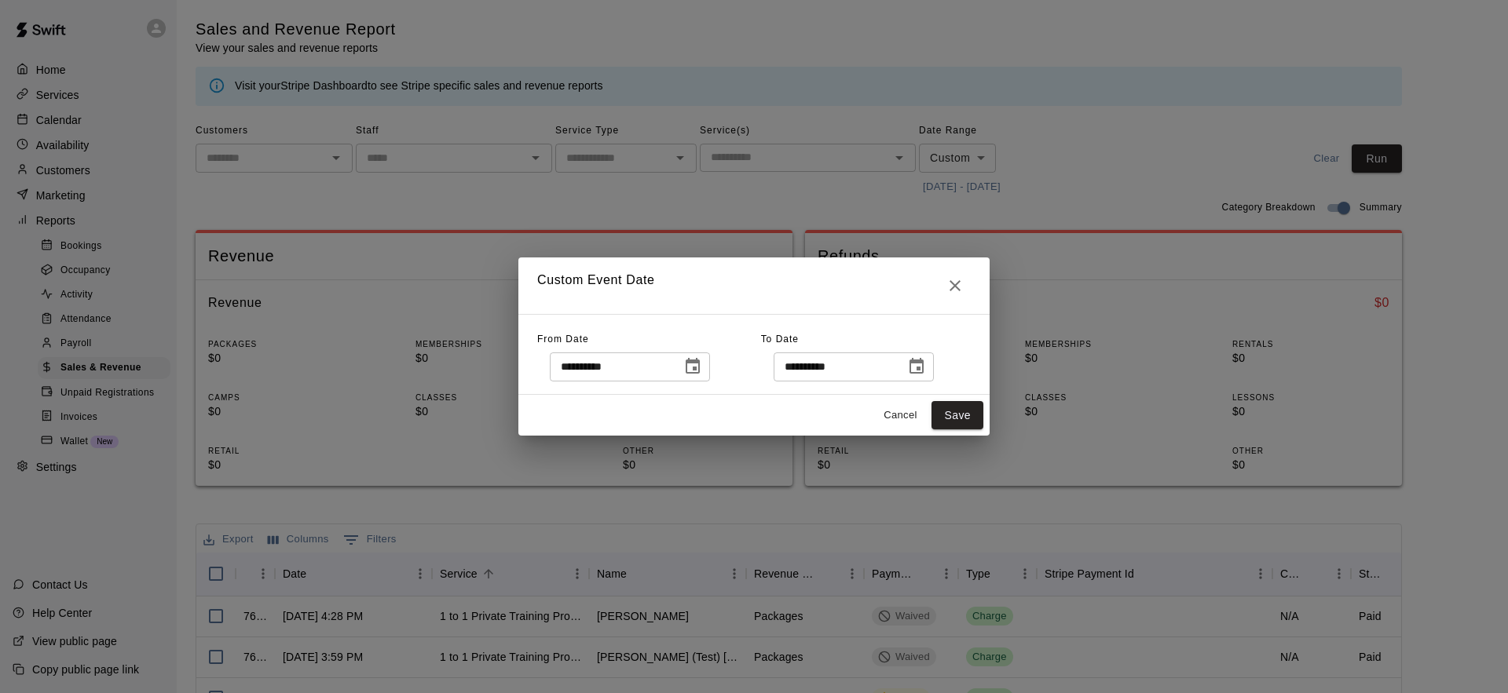
click at [956, 285] on icon "Close" at bounding box center [954, 285] width 19 height 19
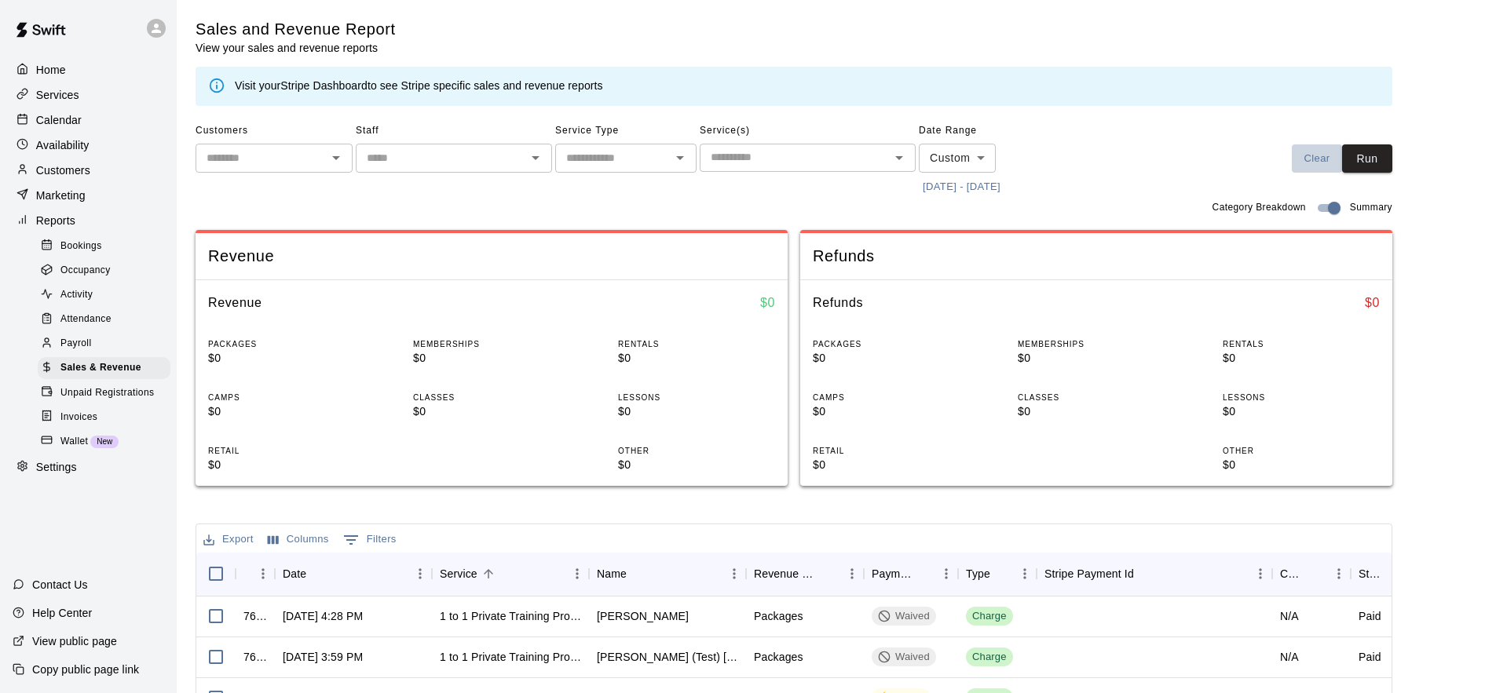
click at [1333, 162] on button "Clear" at bounding box center [1317, 158] width 50 height 29
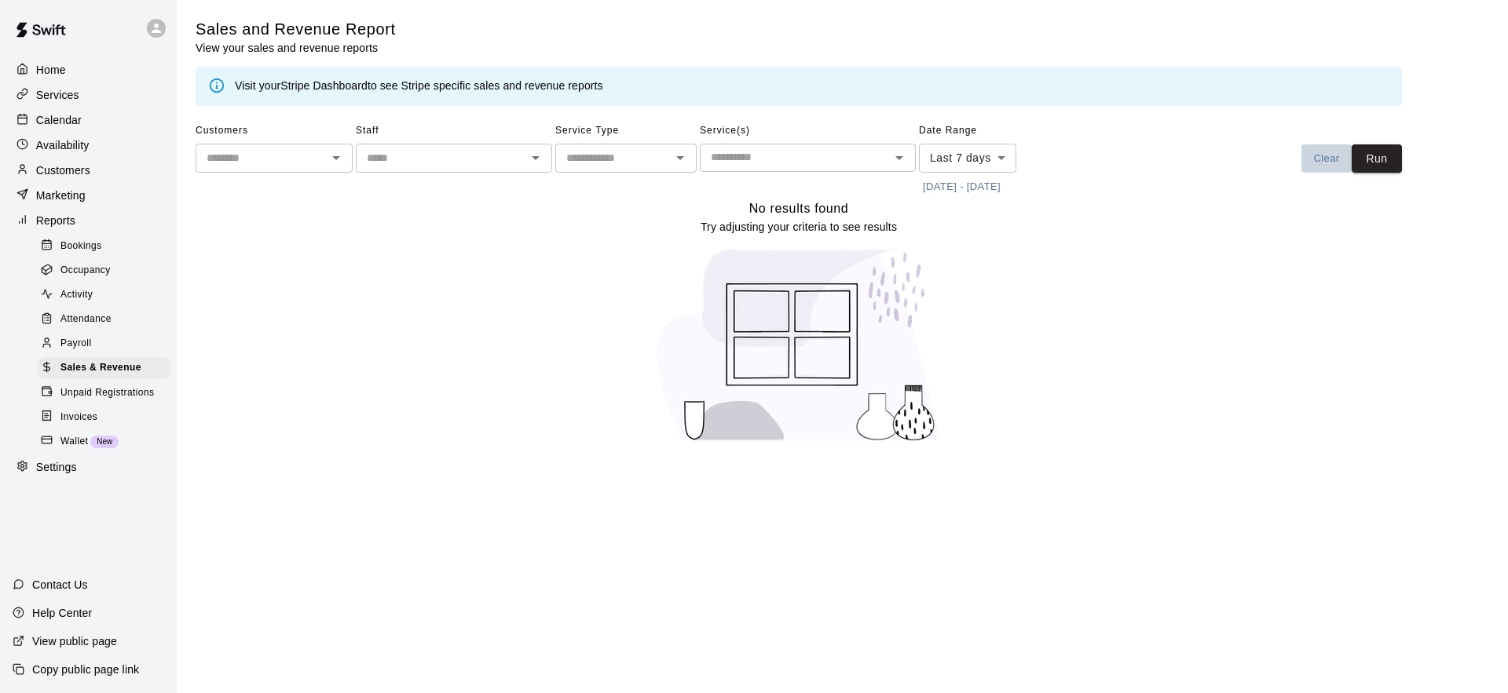
click at [1334, 162] on button "Clear" at bounding box center [1326, 158] width 50 height 29
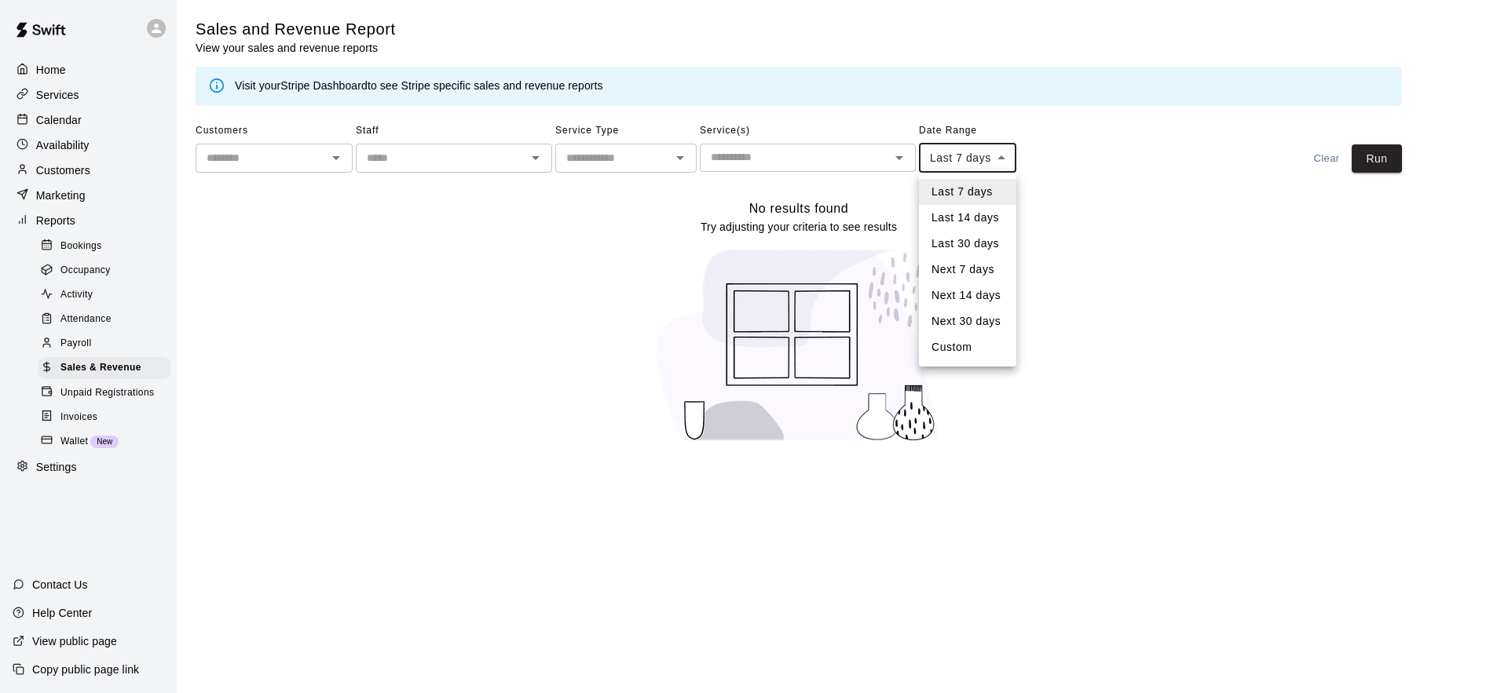
click at [960, 155] on body "Home Services Calendar Availability Customers Marketing Reports Bookings Occupa…" at bounding box center [754, 231] width 1508 height 462
click at [957, 349] on li "Custom" at bounding box center [967, 348] width 97 height 26
type input "******"
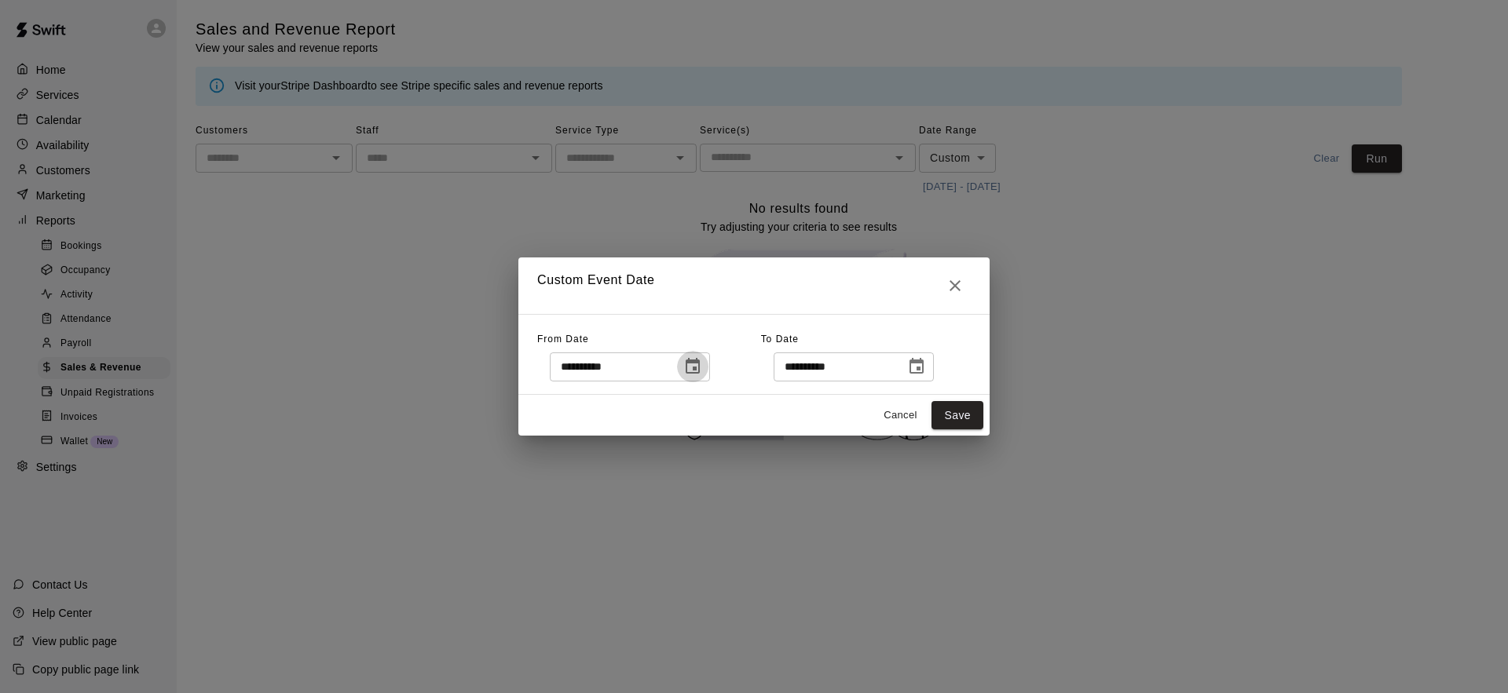
click at [696, 371] on icon "Choose date, selected date is Aug 11, 2025" at bounding box center [692, 366] width 19 height 19
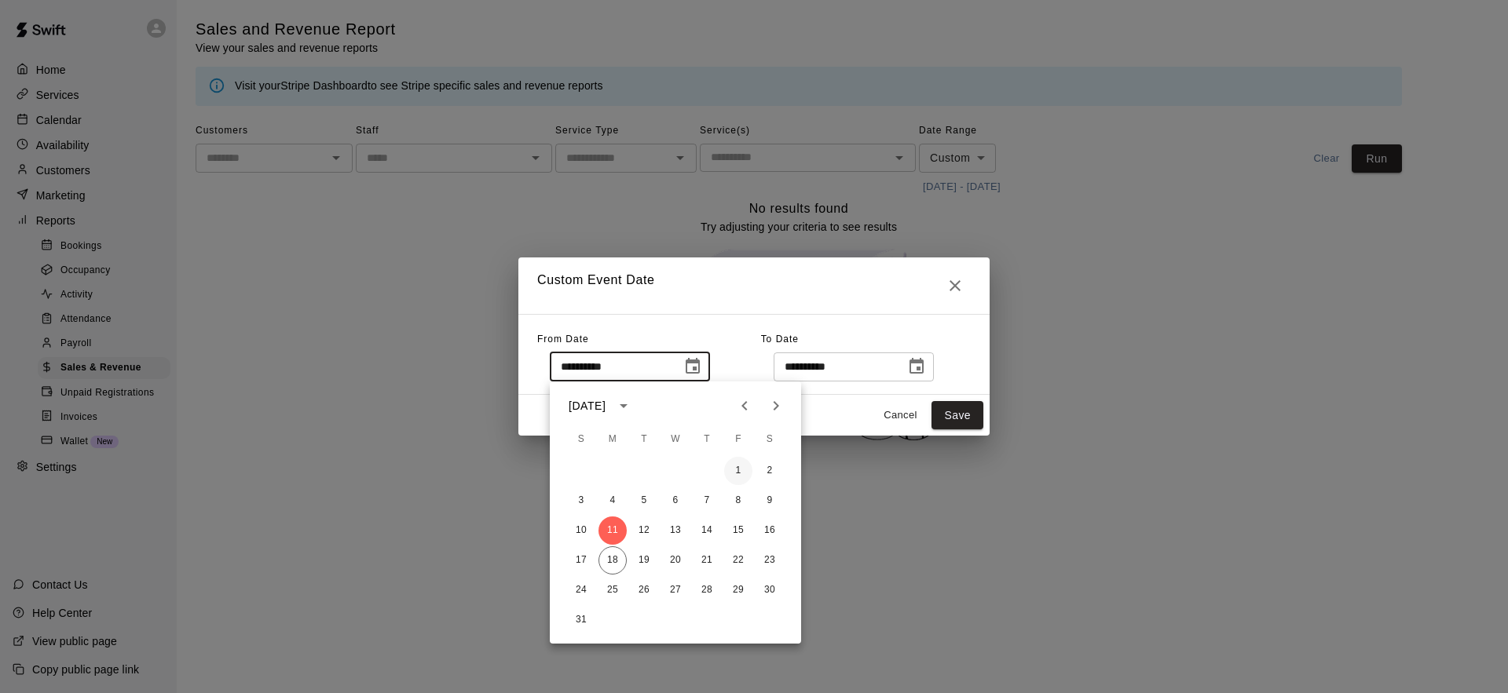
click at [744, 472] on button "1" at bounding box center [738, 471] width 28 height 28
type input "**********"
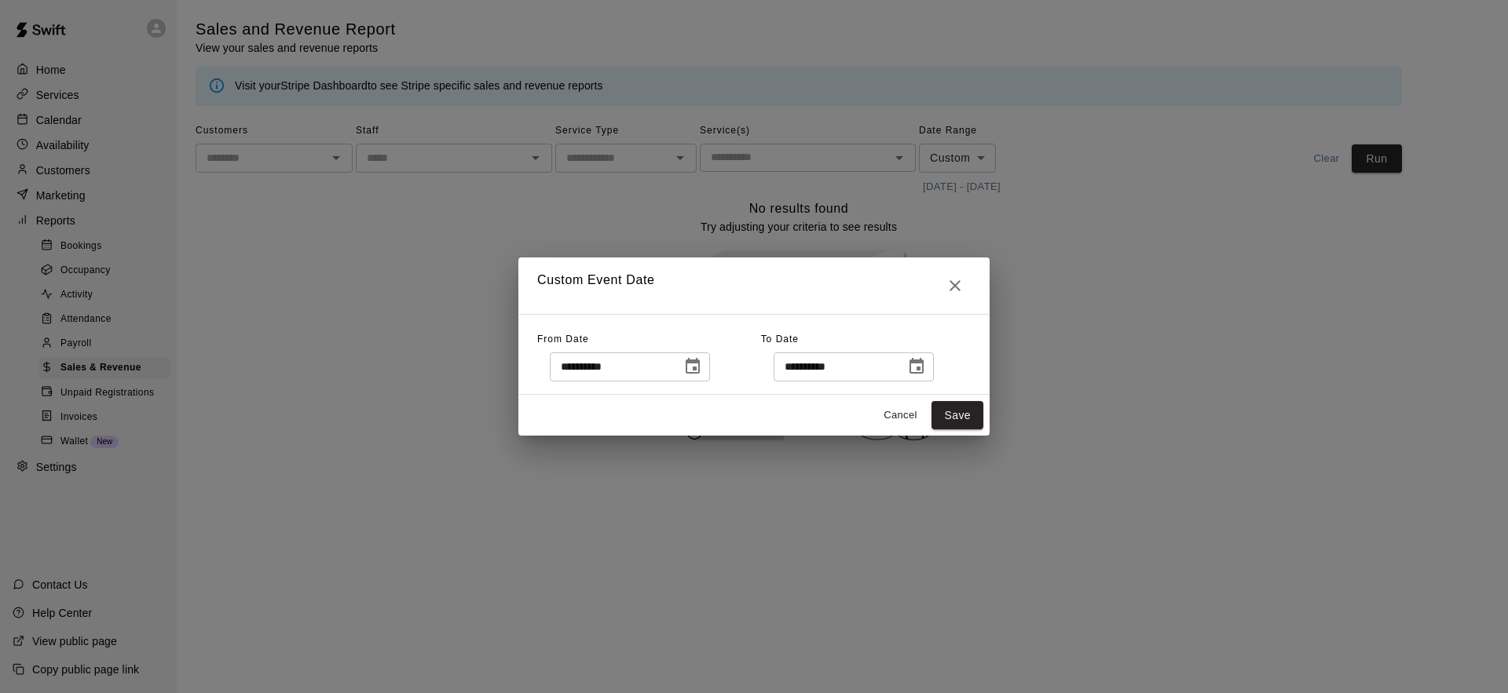
click at [905, 374] on div "**********" at bounding box center [853, 367] width 160 height 29
click at [917, 373] on icon "Choose date, selected date is Aug 18, 2025" at bounding box center [916, 366] width 14 height 16
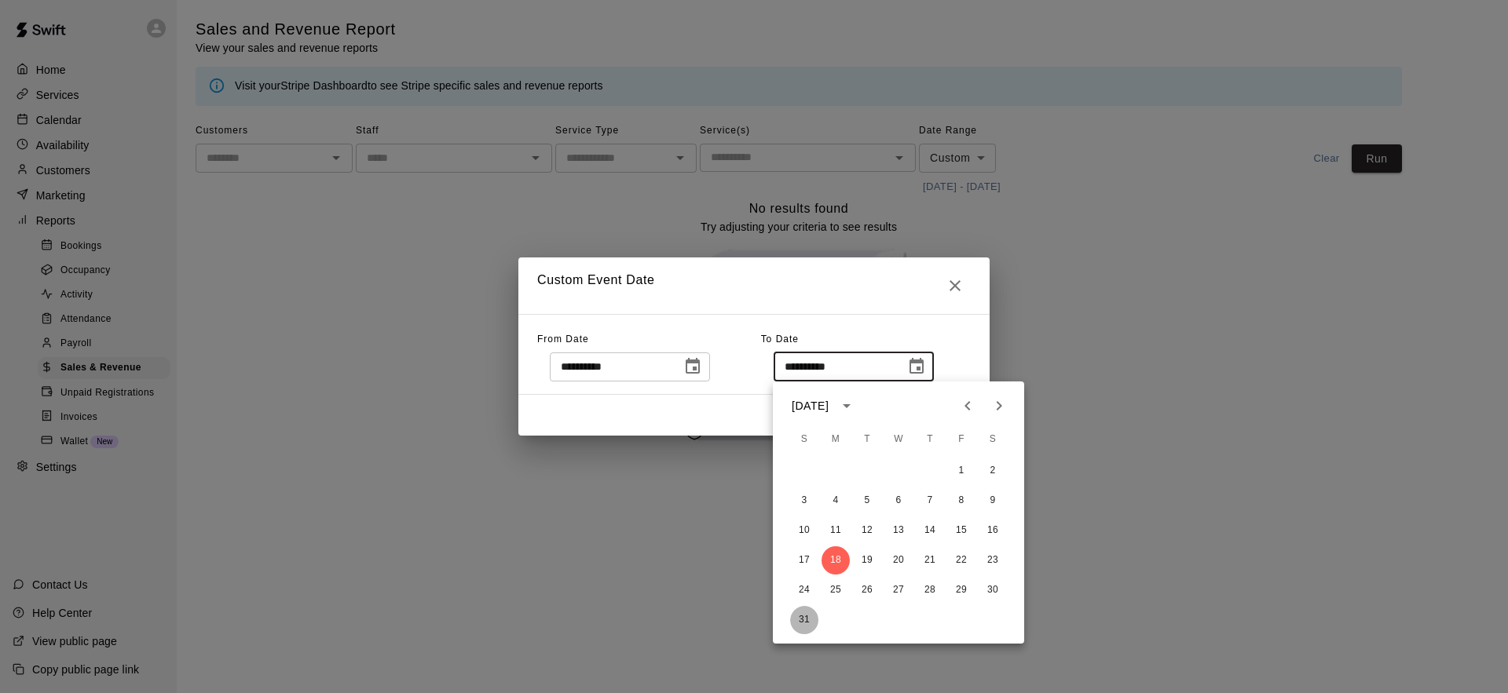
click at [807, 621] on button "31" at bounding box center [804, 620] width 28 height 28
type input "**********"
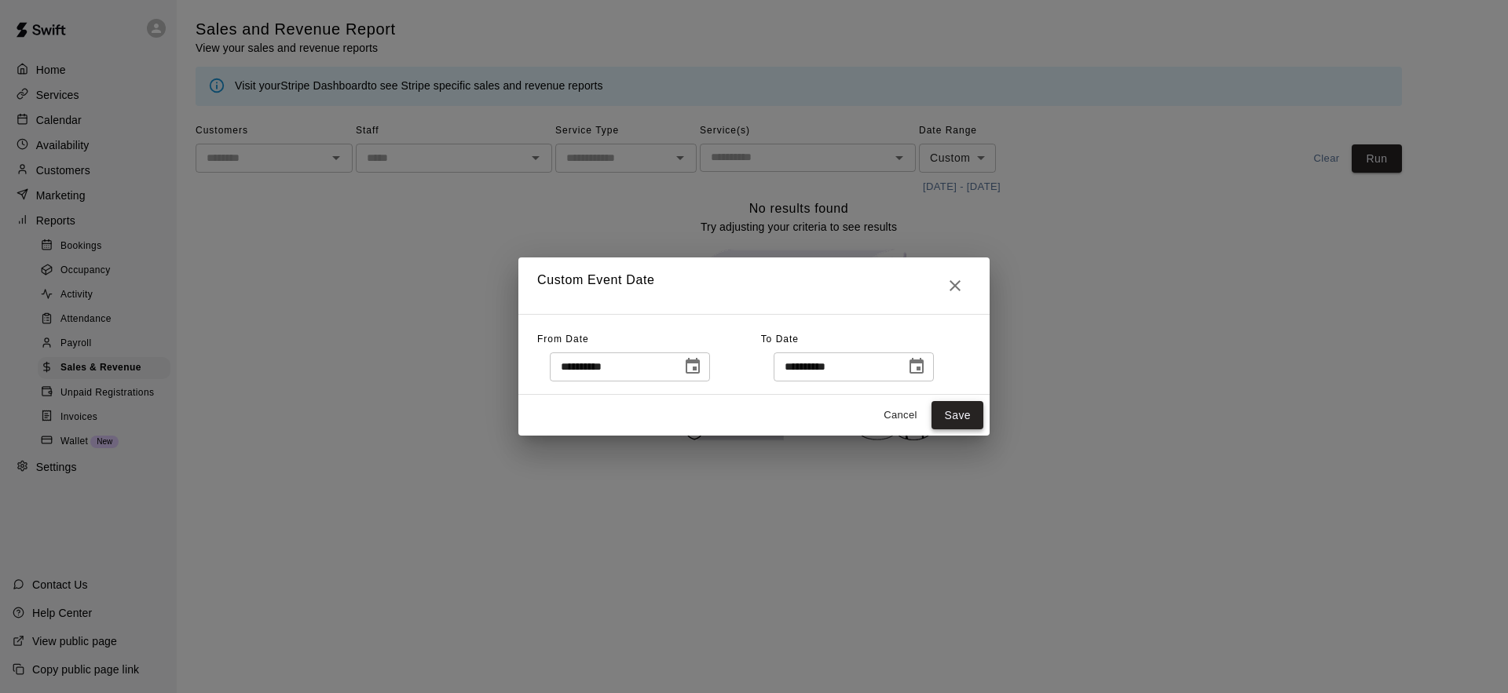
click at [968, 421] on button "Save" at bounding box center [957, 415] width 52 height 29
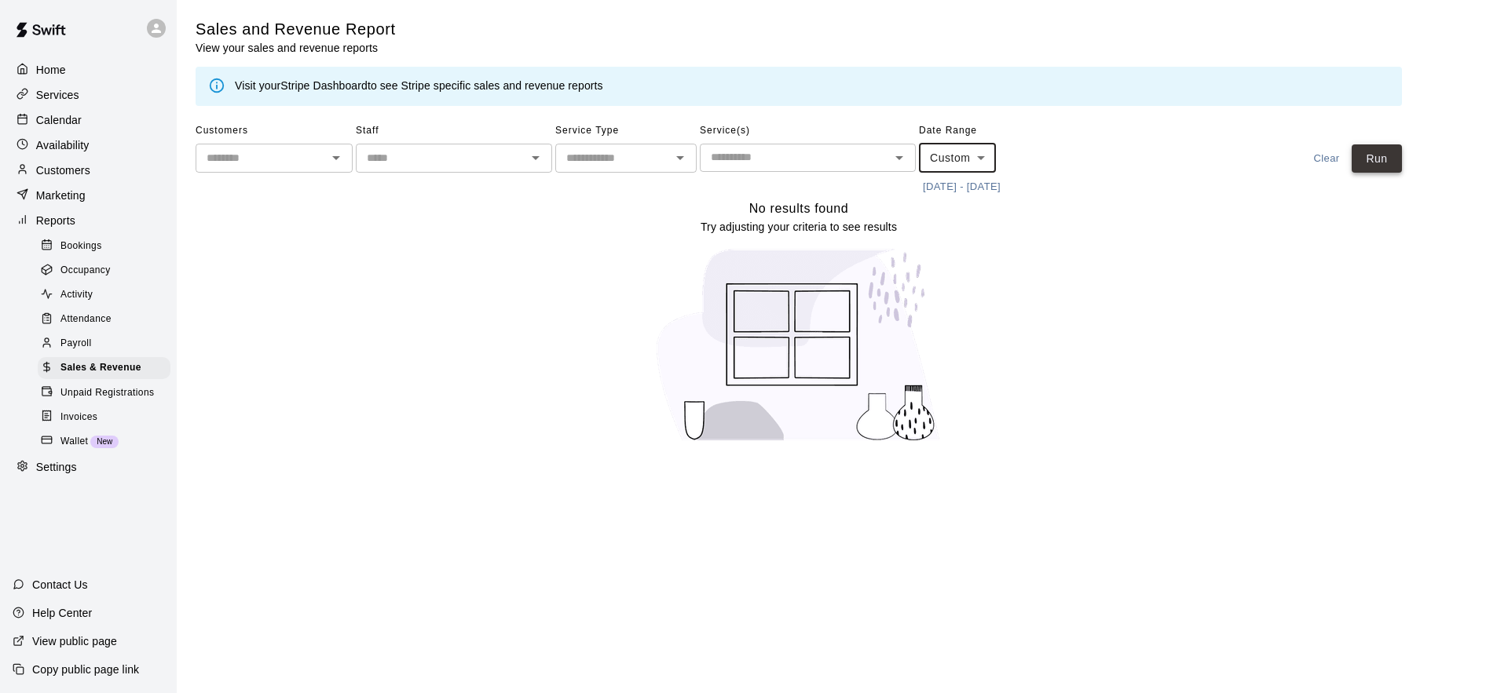
click at [1392, 152] on button "Run" at bounding box center [1376, 158] width 50 height 29
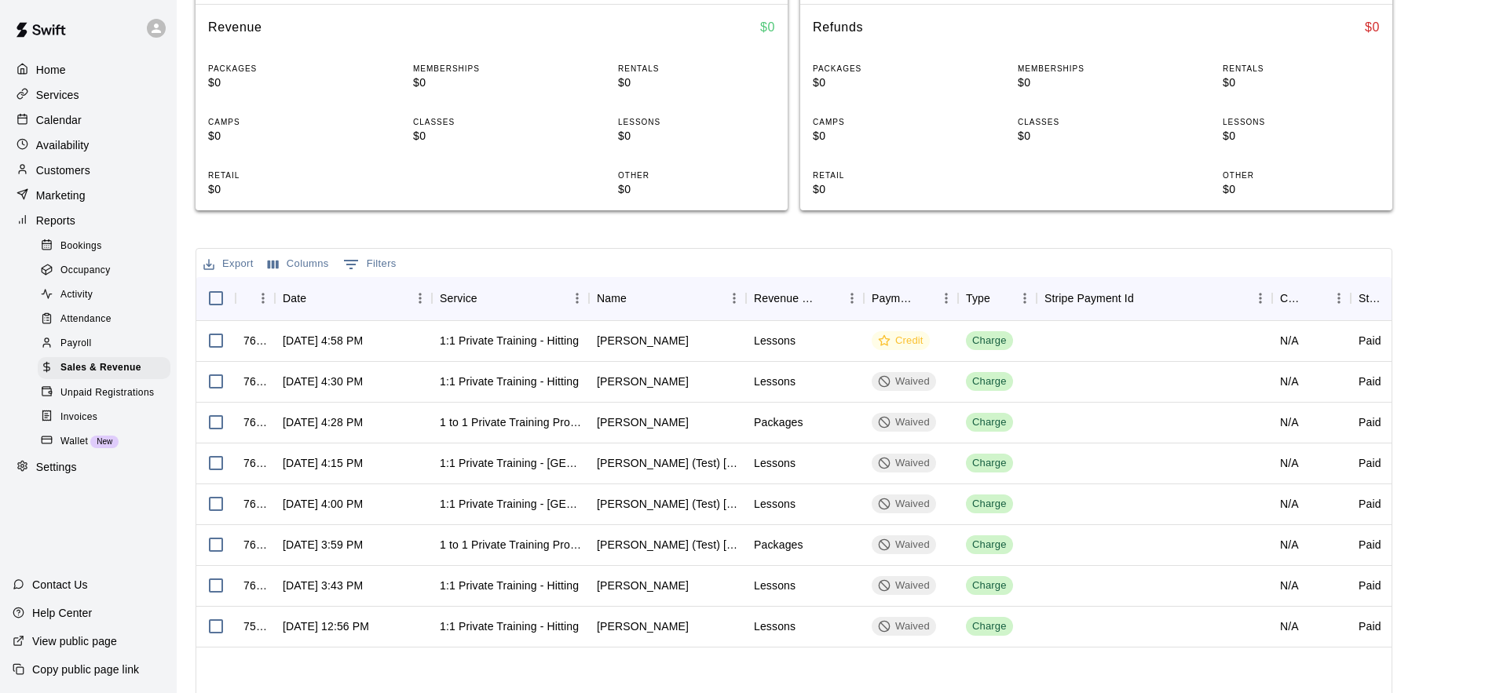
scroll to position [126, 0]
